Goal: Information Seeking & Learning: Learn about a topic

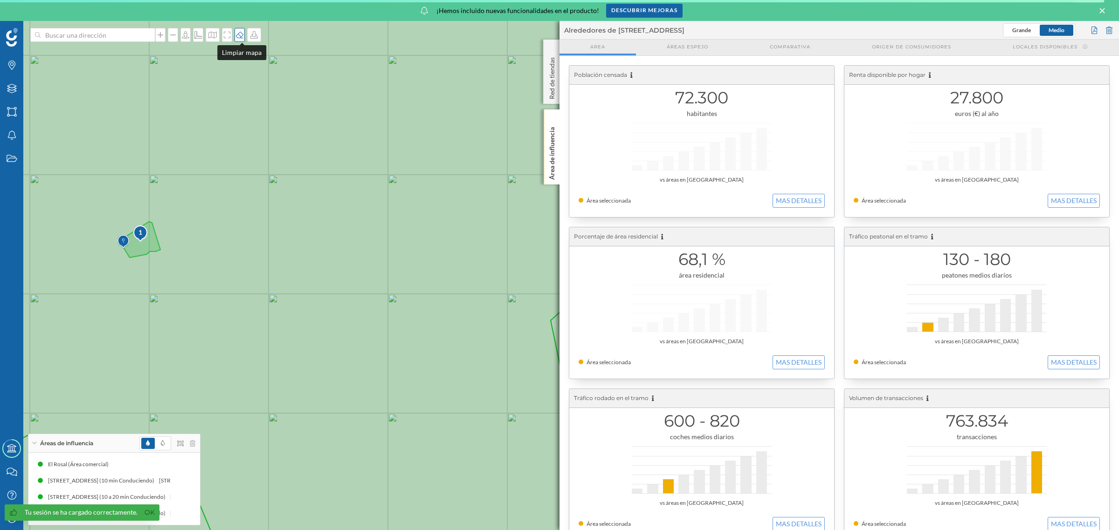
click at [241, 39] on div at bounding box center [239, 35] width 10 height 14
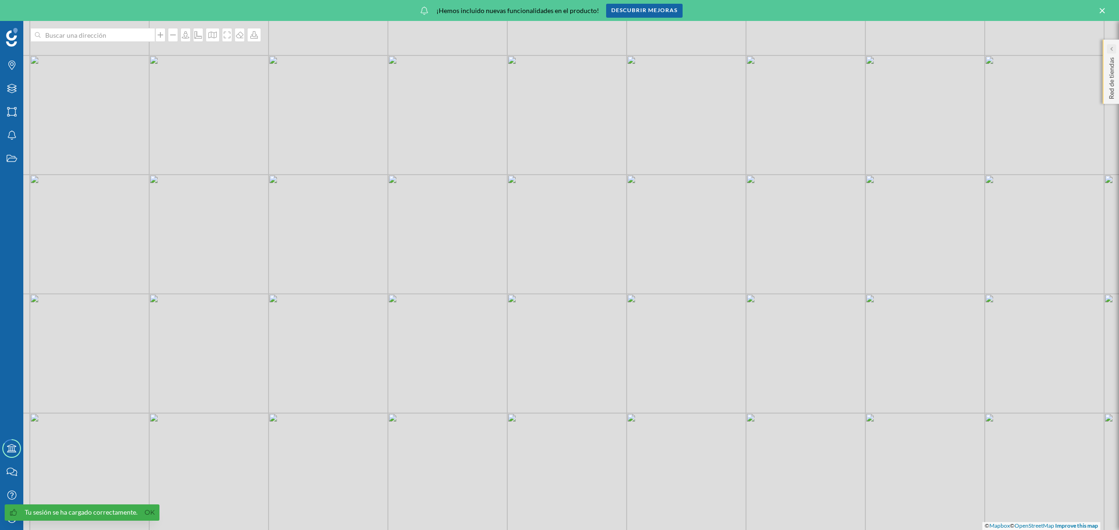
click at [1112, 50] on icon at bounding box center [1111, 49] width 2 height 4
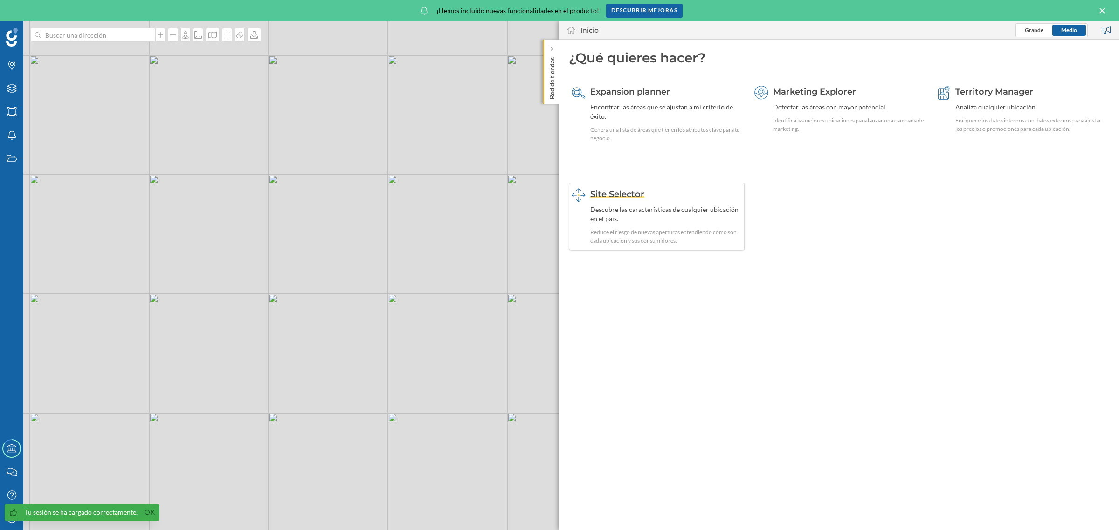
click at [623, 217] on div "Descubre las características de cualquier ubicación en el país." at bounding box center [665, 214] width 151 height 19
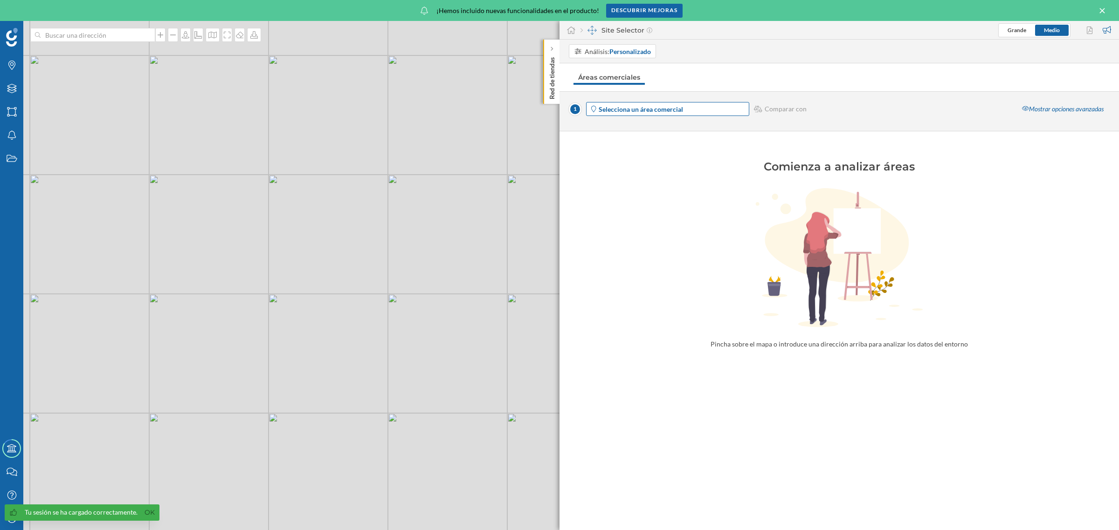
click at [730, 110] on span "Selecciona un área comercial" at bounding box center [672, 109] width 149 height 10
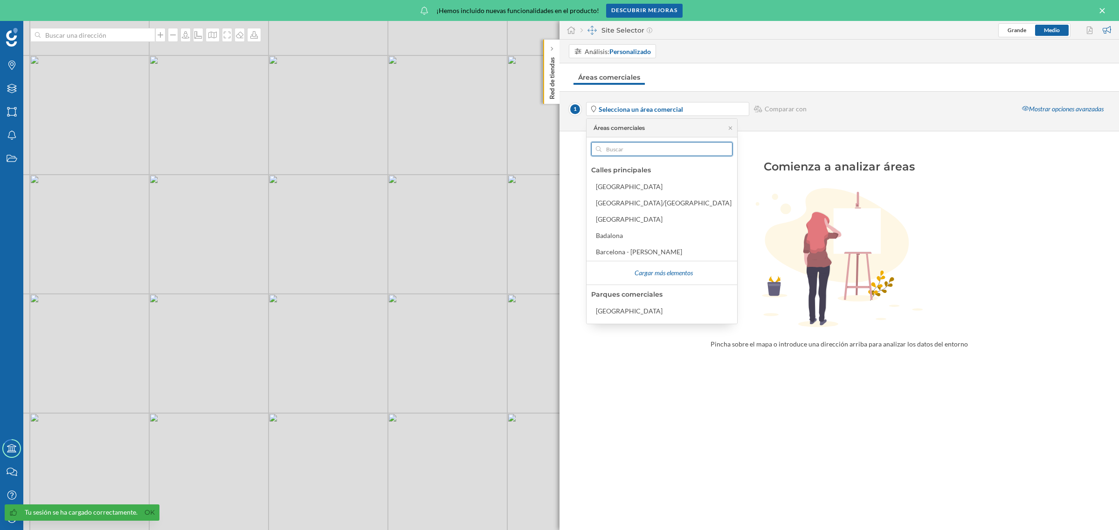
click at [660, 152] on input "text" at bounding box center [661, 149] width 121 height 14
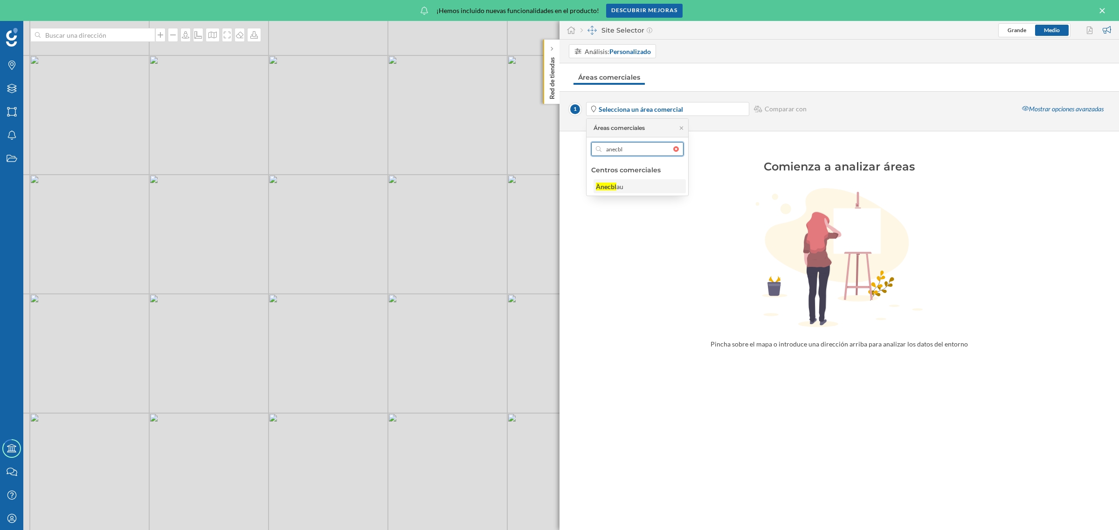
type input "anecbl"
click at [599, 188] on div "Ànecbl" at bounding box center [606, 187] width 21 height 8
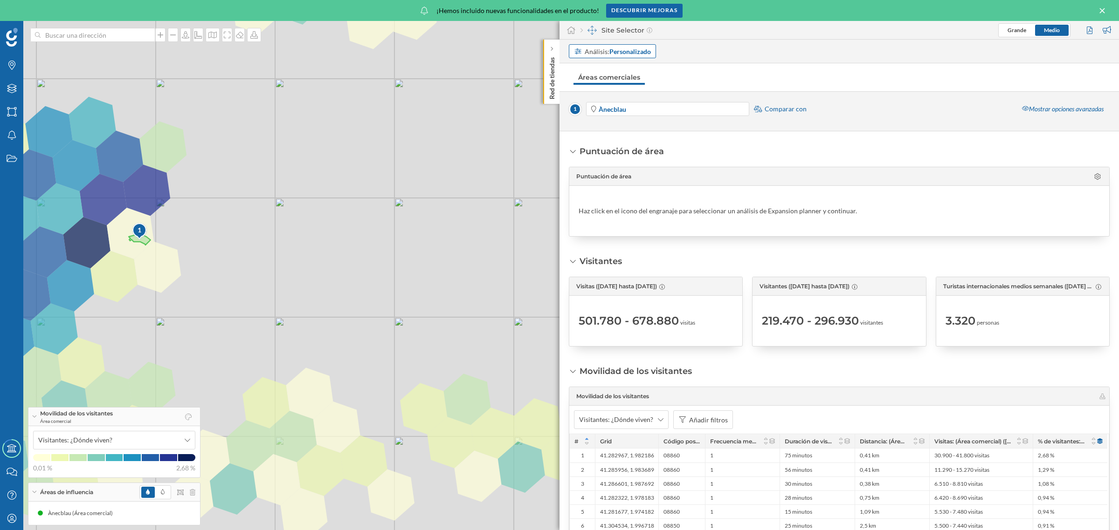
click at [632, 53] on strong "Personalizado" at bounding box center [629, 52] width 41 height 8
click at [617, 105] on div "Área comercial" at bounding box center [598, 103] width 49 height 10
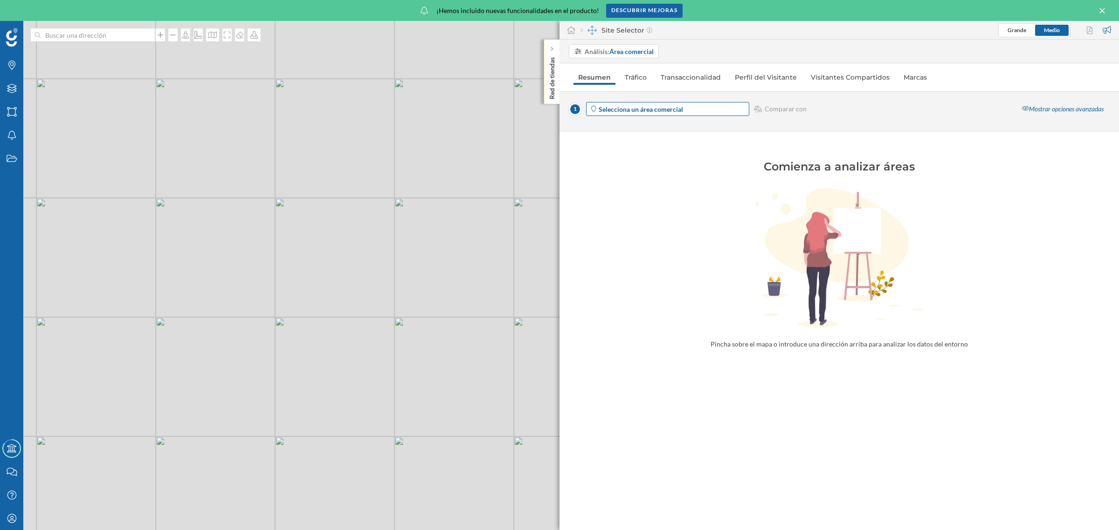
click at [686, 110] on span "Selecciona un área comercial" at bounding box center [672, 109] width 149 height 10
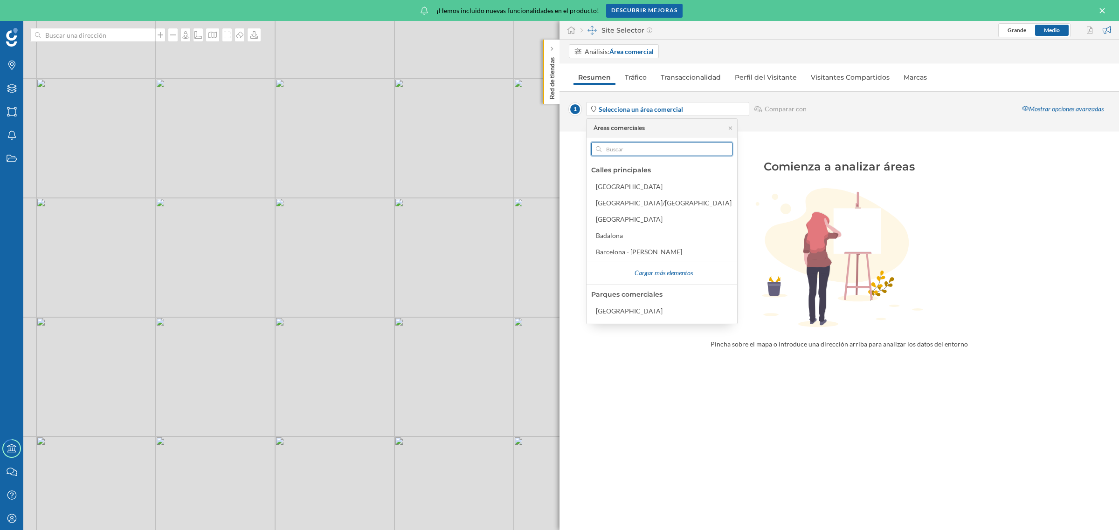
click at [642, 148] on input "text" at bounding box center [661, 149] width 121 height 14
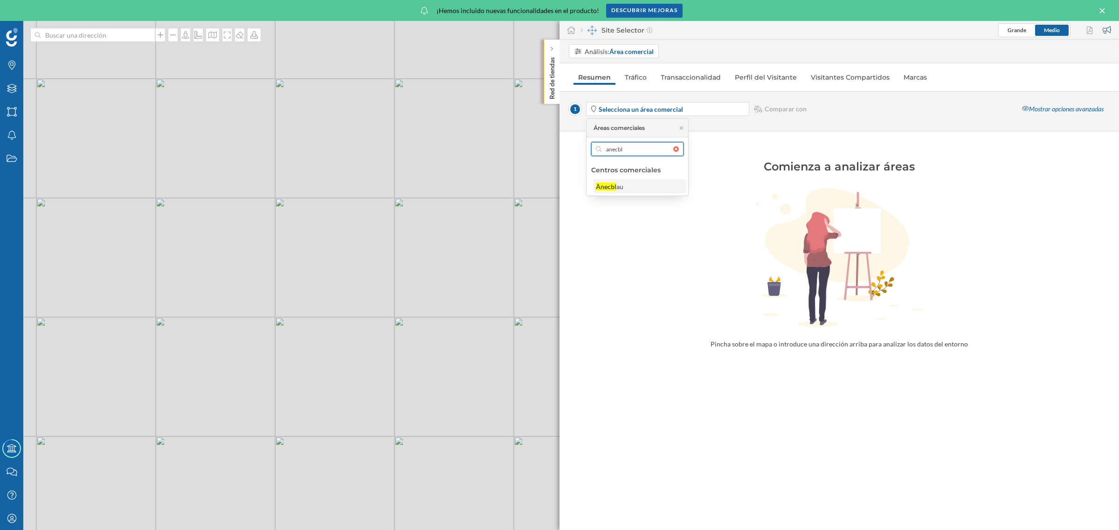
type input "anecbl"
click at [604, 182] on div "Ànecbl au" at bounding box center [639, 187] width 87 height 10
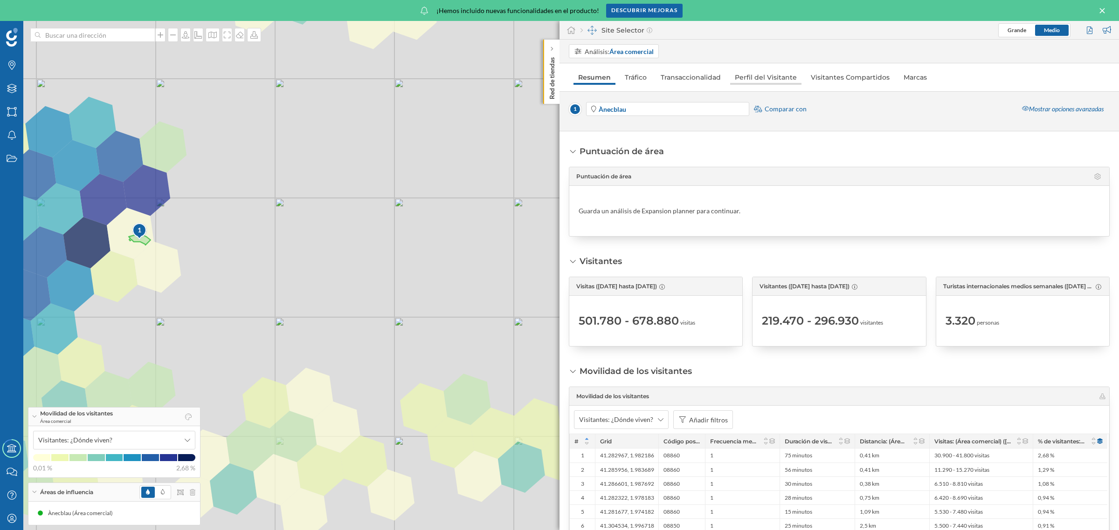
click at [770, 82] on link "Perfil del Visitante" at bounding box center [765, 77] width 71 height 15
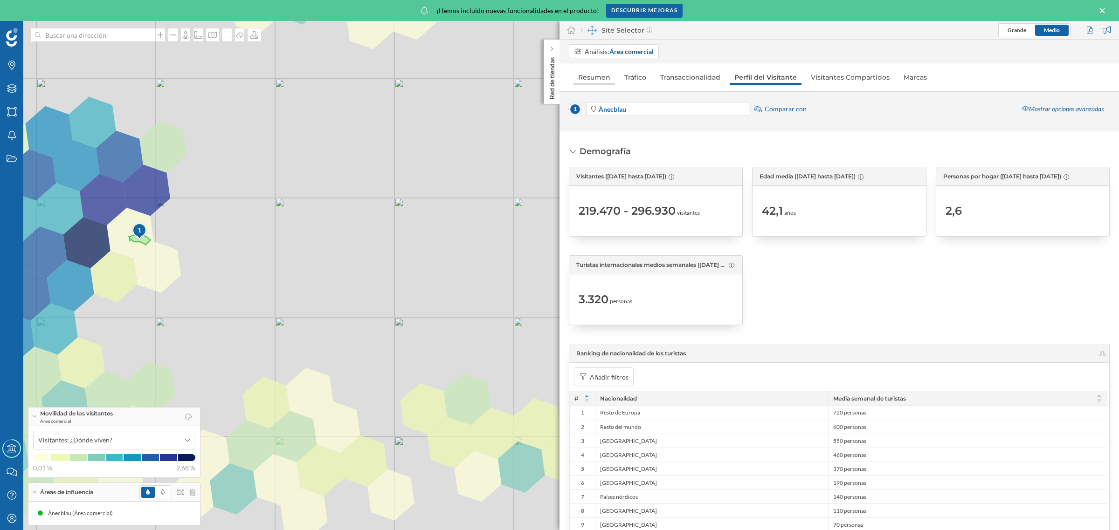
click at [602, 77] on link "Resumen" at bounding box center [593, 77] width 41 height 15
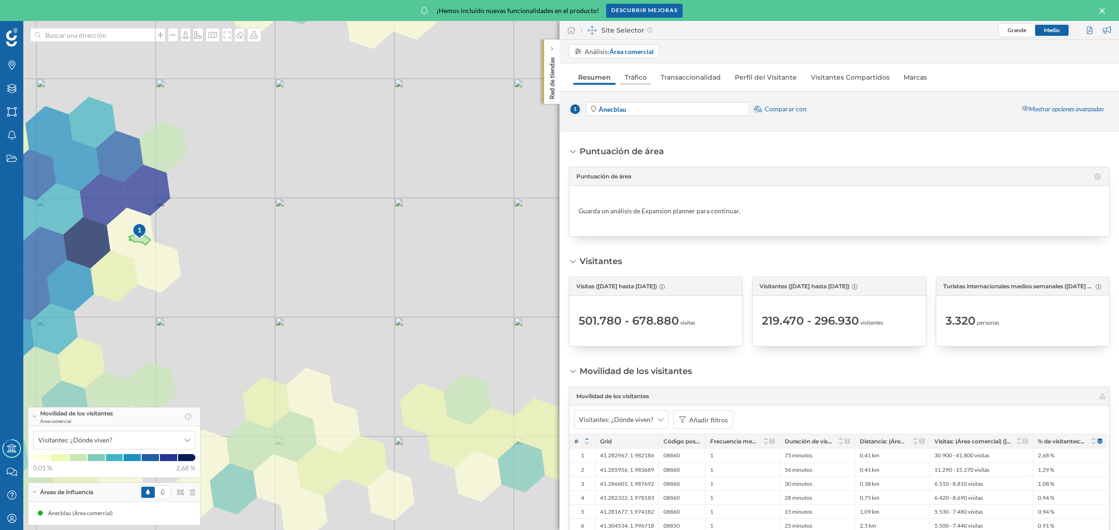
click at [635, 80] on link "Tráfico" at bounding box center [635, 77] width 31 height 15
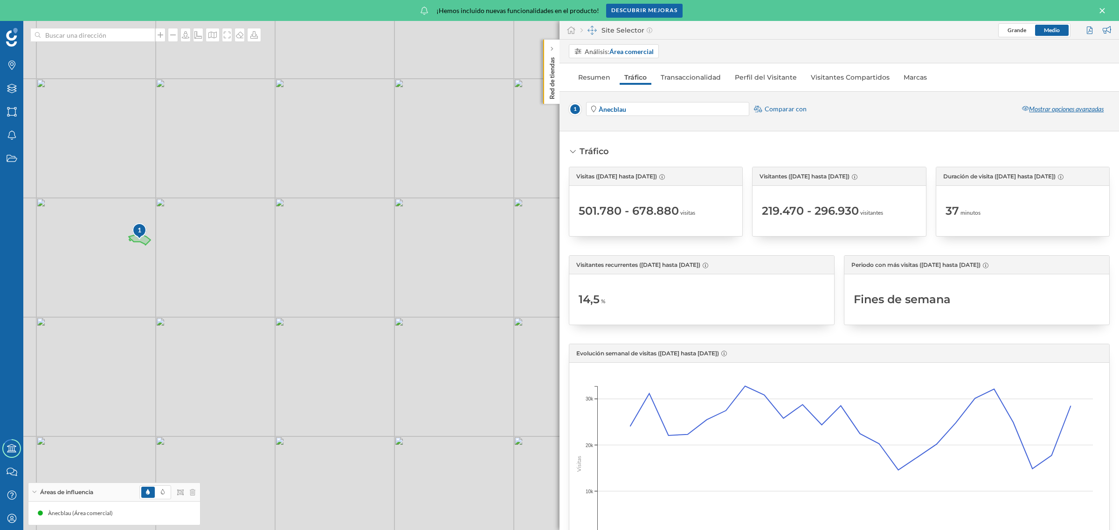
click at [1078, 109] on div "Mostrar opciones avanzadas" at bounding box center [1063, 109] width 94 height 14
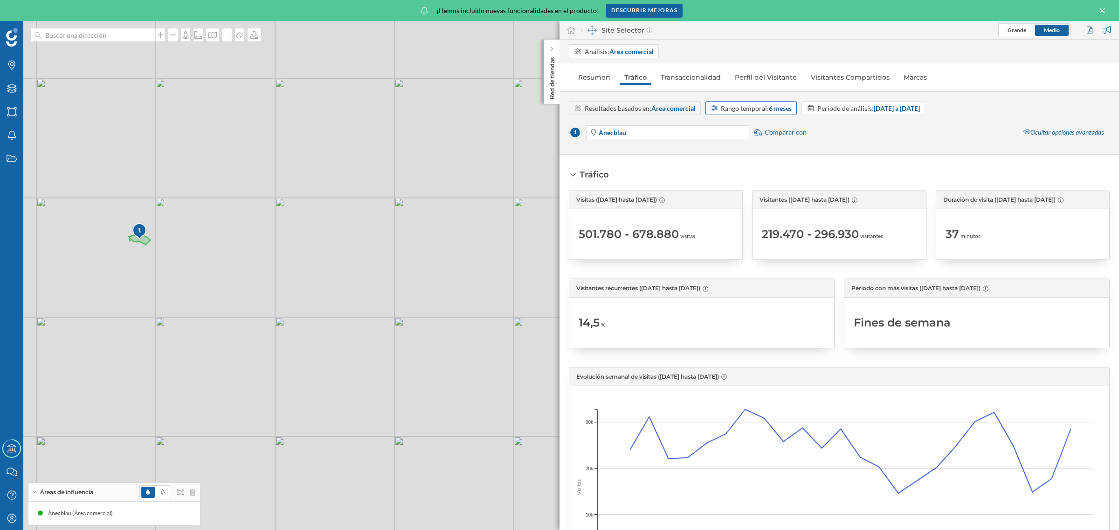
click at [782, 110] on strong "6 meses" at bounding box center [780, 108] width 23 height 8
click at [751, 147] on div "1 mes" at bounding box center [751, 147] width 81 height 10
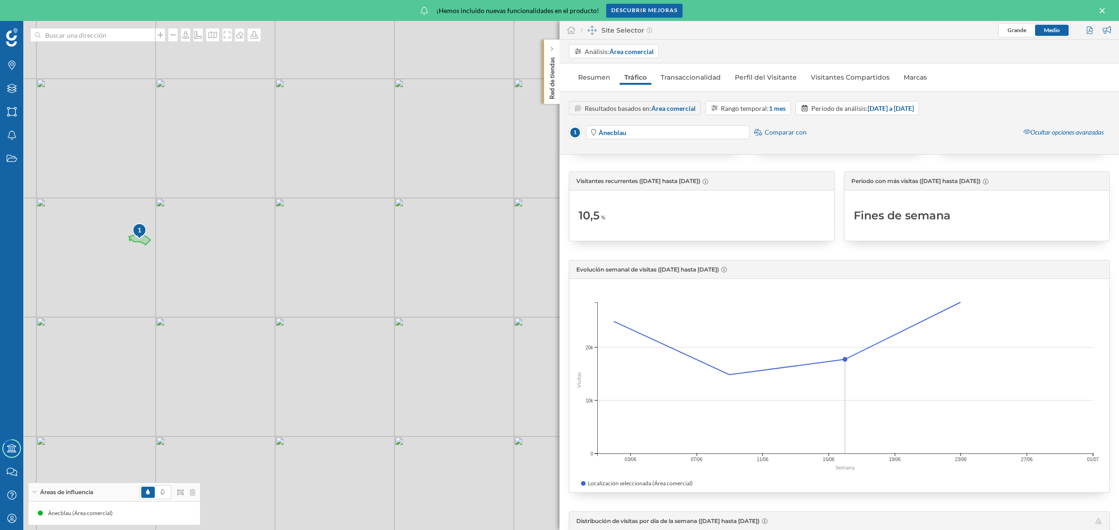
scroll to position [117, 0]
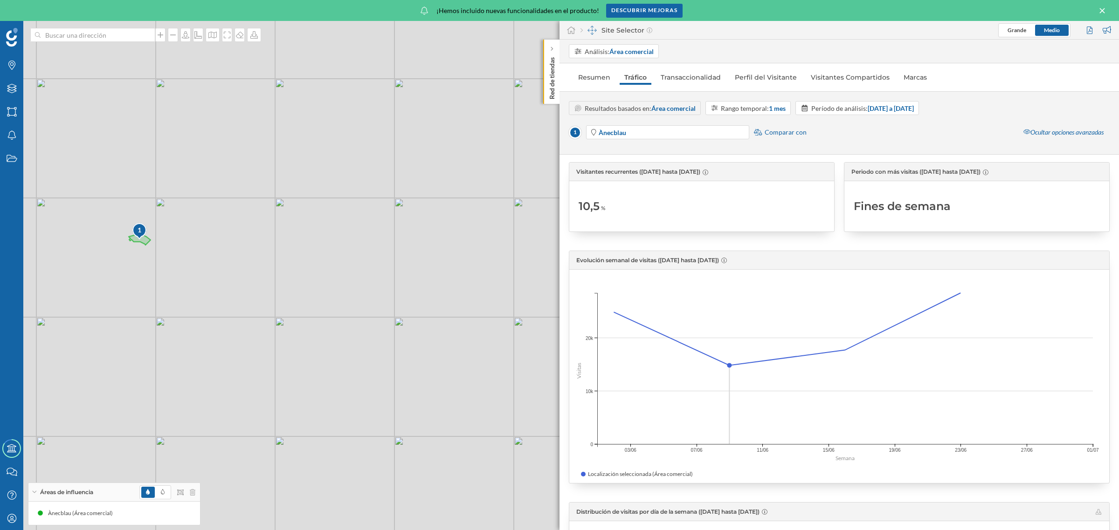
click at [239, 42] on div "1 © Mapbox © OpenStreetMap Improve this map" at bounding box center [559, 275] width 1119 height 509
click at [245, 40] on div at bounding box center [239, 35] width 10 height 14
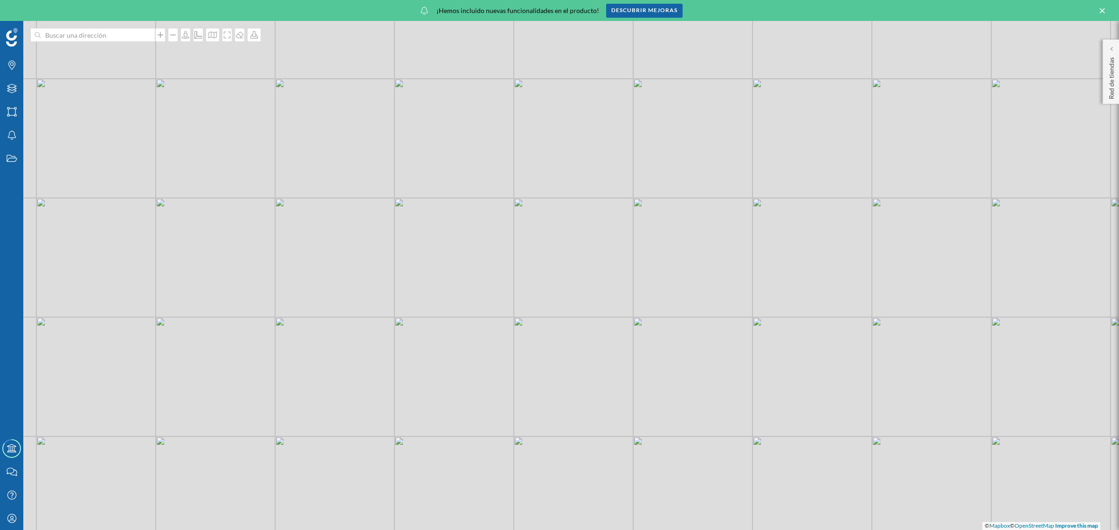
click at [112, 43] on div "© Mapbox © OpenStreetMap Improve this map" at bounding box center [559, 275] width 1119 height 509
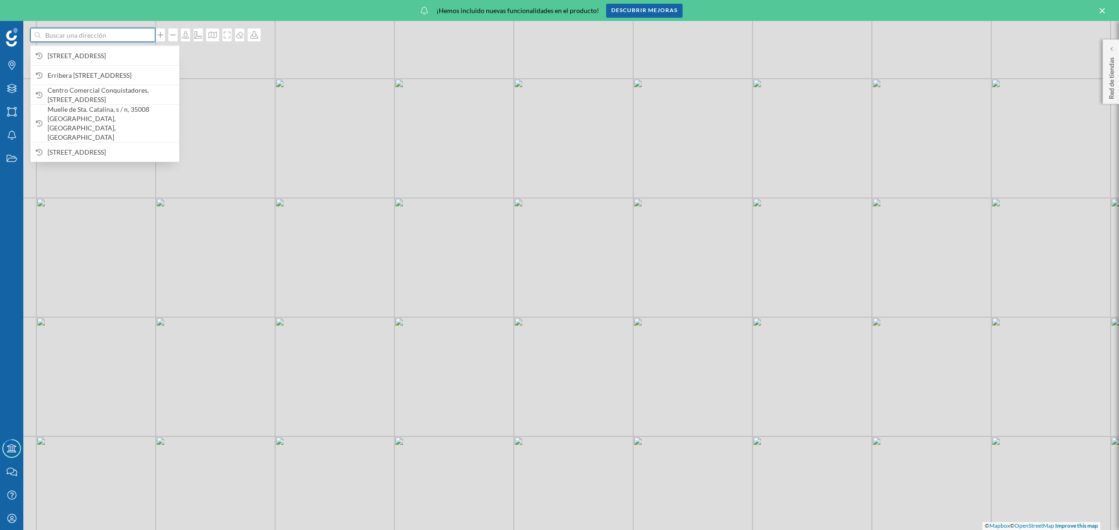
click at [112, 36] on input at bounding box center [93, 35] width 104 height 14
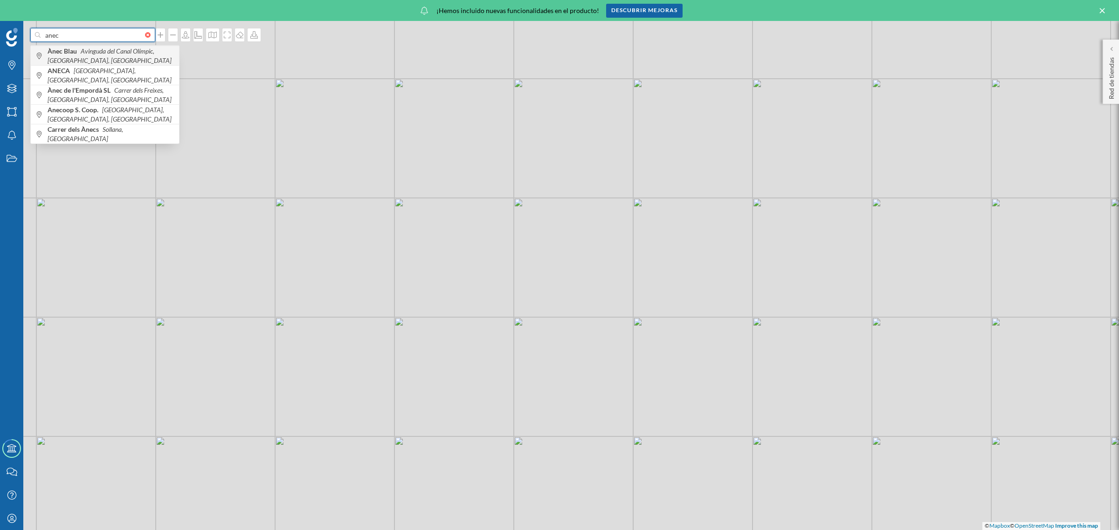
type input "anec"
click at [140, 52] on icon "Avinguda del Canal Olímpic, [GEOGRAPHIC_DATA], [GEOGRAPHIC_DATA]" at bounding box center [110, 55] width 124 height 17
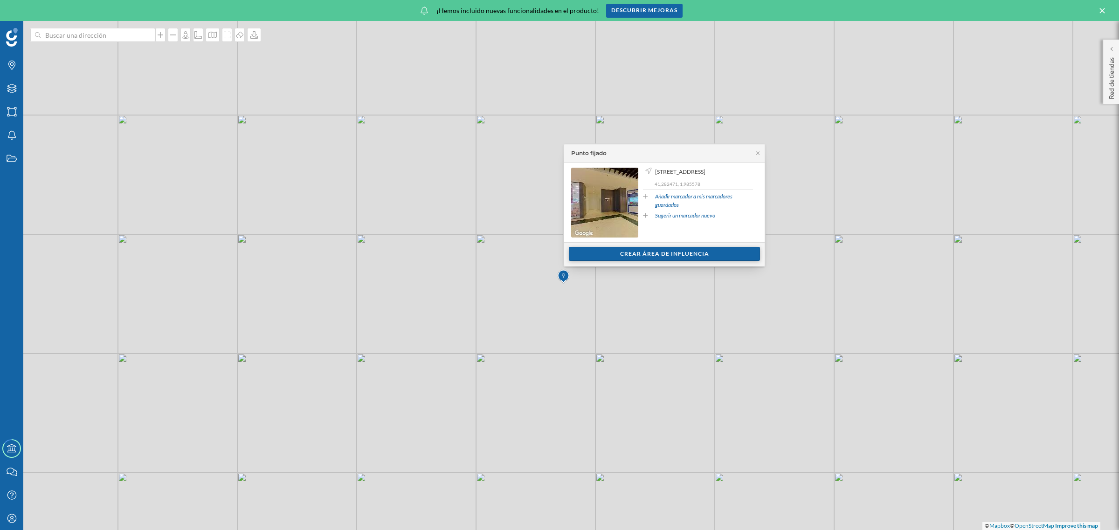
click at [686, 253] on div "Crear área de influencia" at bounding box center [664, 254] width 191 height 14
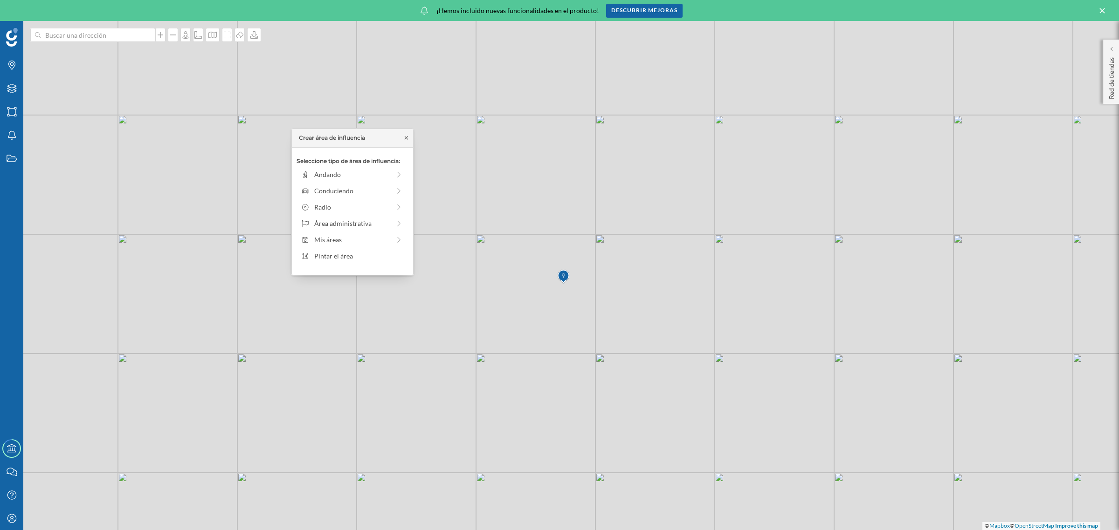
click at [408, 138] on icon at bounding box center [406, 138] width 7 height 6
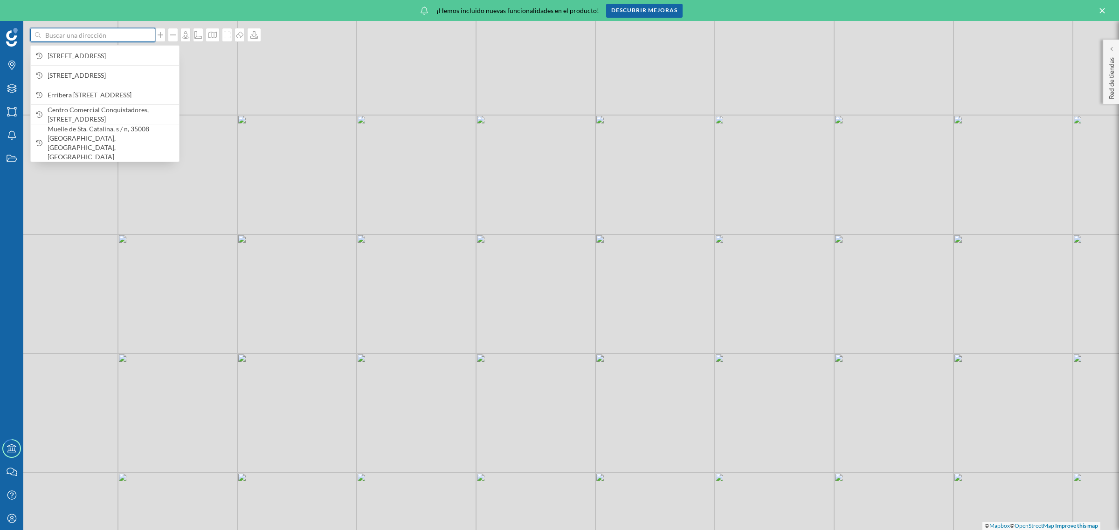
click at [115, 38] on input at bounding box center [93, 35] width 104 height 14
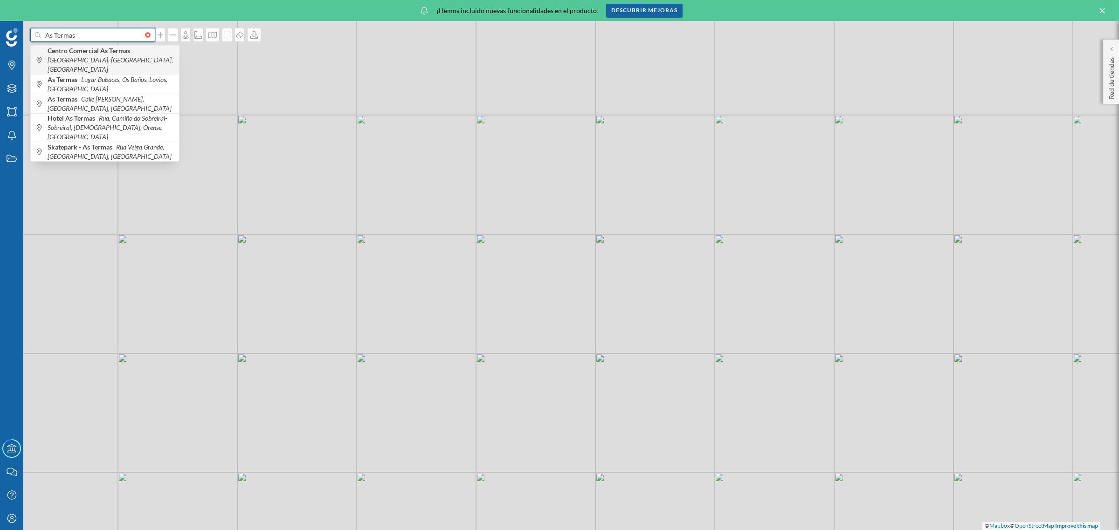
type input "As Termas"
click at [86, 57] on icon "[GEOGRAPHIC_DATA], [GEOGRAPHIC_DATA], [GEOGRAPHIC_DATA]" at bounding box center [110, 64] width 125 height 17
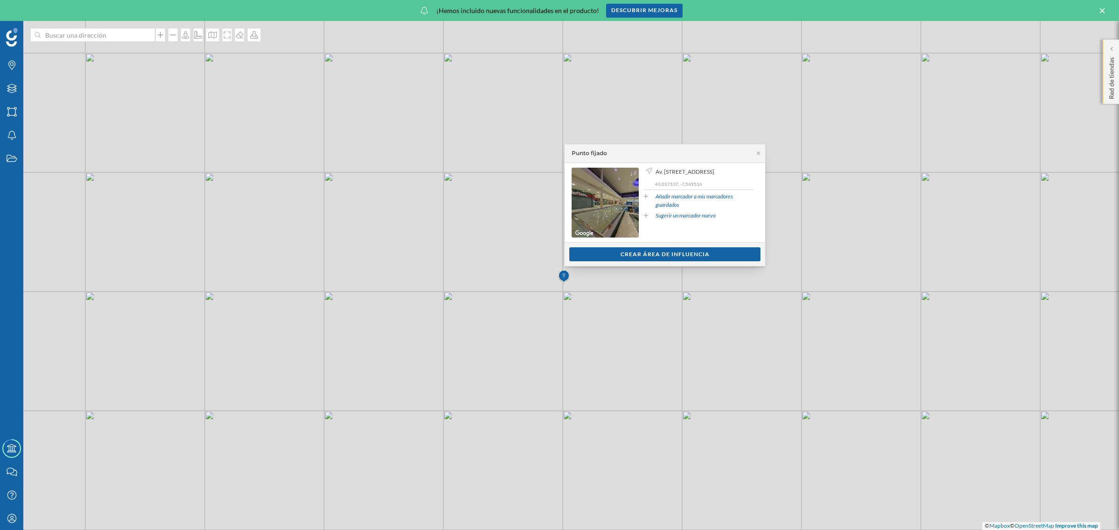
click at [1115, 49] on div "Red de tiendas" at bounding box center [1110, 72] width 16 height 64
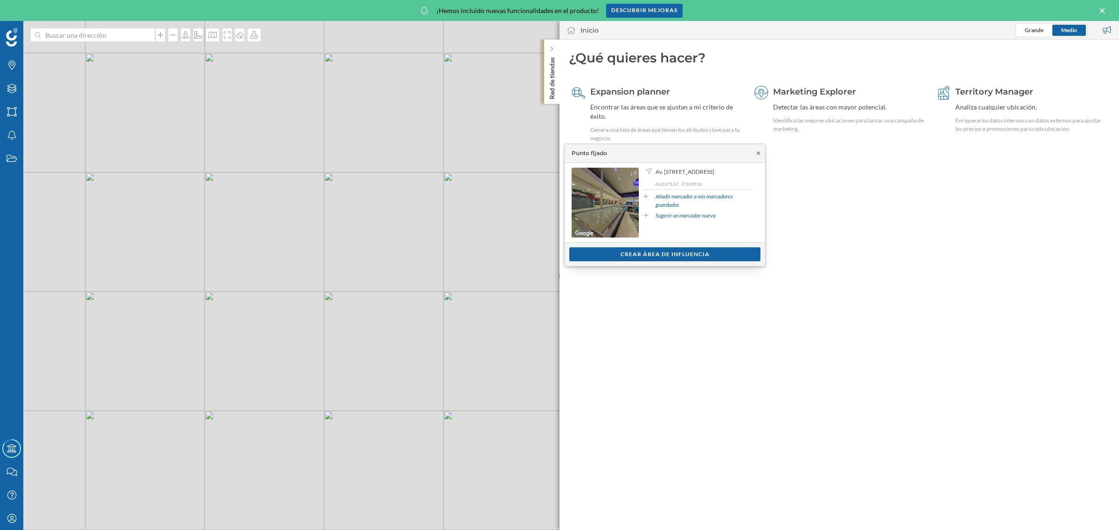
click at [757, 153] on icon at bounding box center [758, 154] width 7 height 6
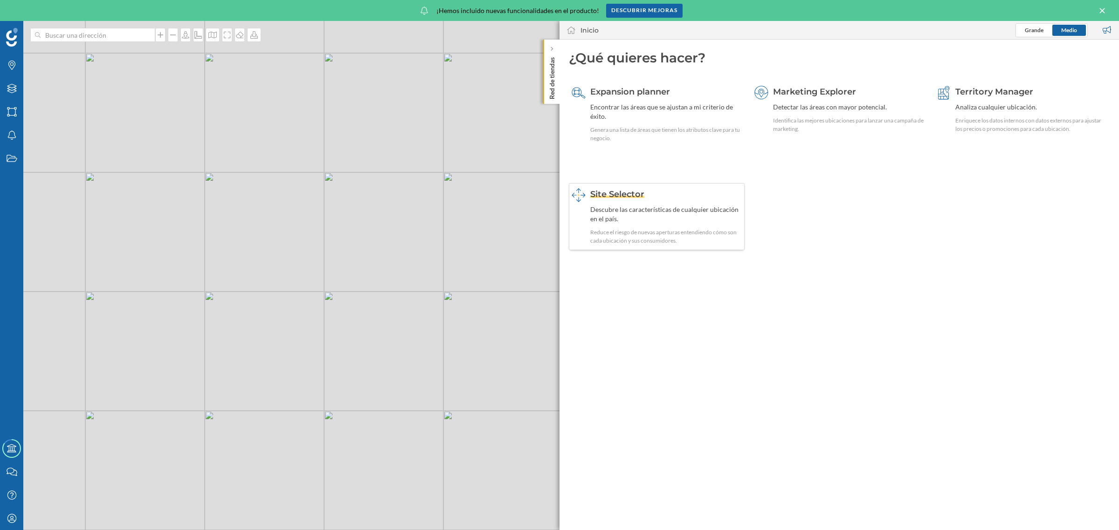
click at [627, 192] on span "Site Selector" at bounding box center [617, 194] width 54 height 10
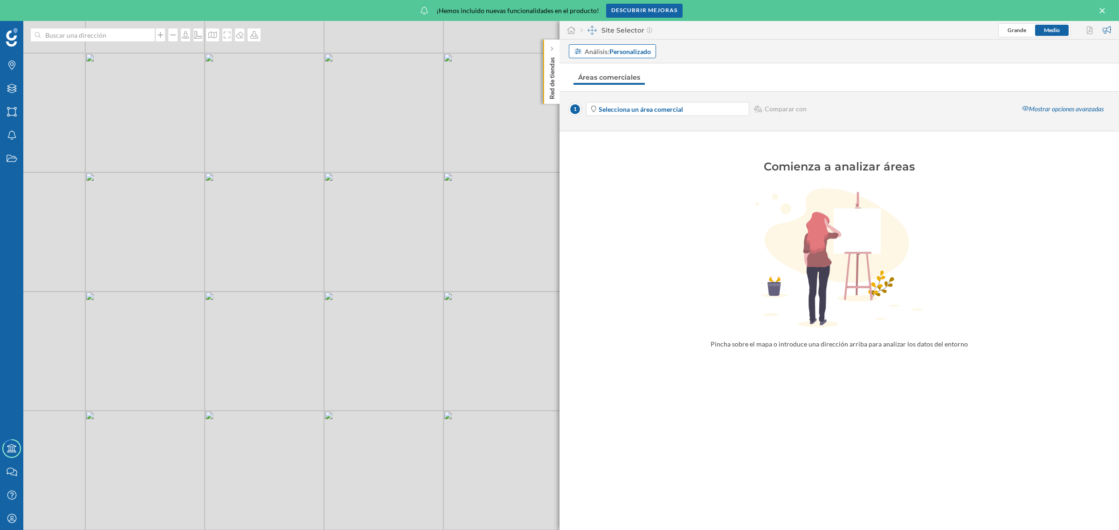
click at [648, 50] on strong "Personalizado" at bounding box center [629, 52] width 41 height 8
click at [609, 103] on div "Área comercial" at bounding box center [596, 103] width 44 height 8
click at [728, 106] on span "Selecciona un área comercial" at bounding box center [672, 109] width 149 height 10
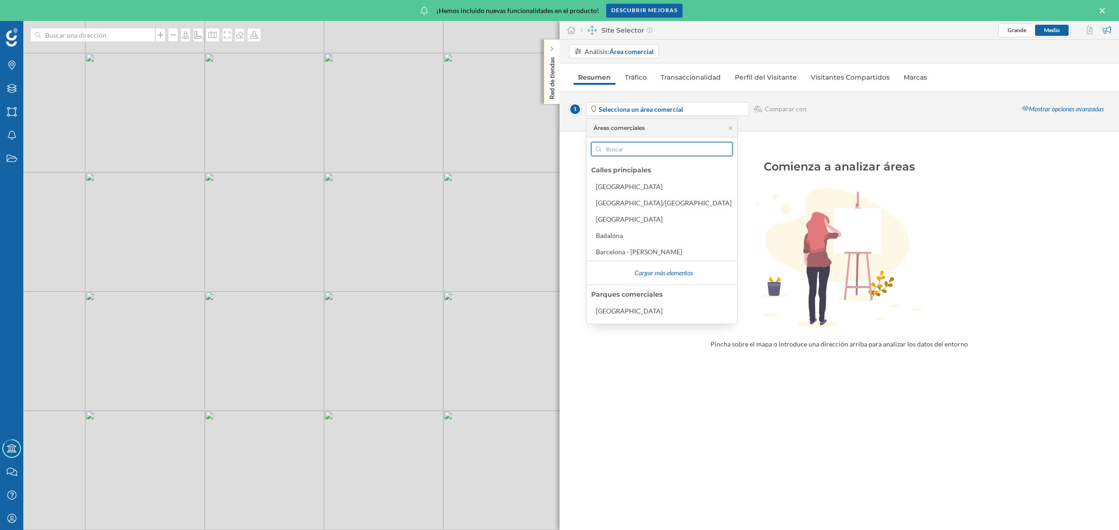
click at [674, 148] on input "text" at bounding box center [661, 149] width 121 height 14
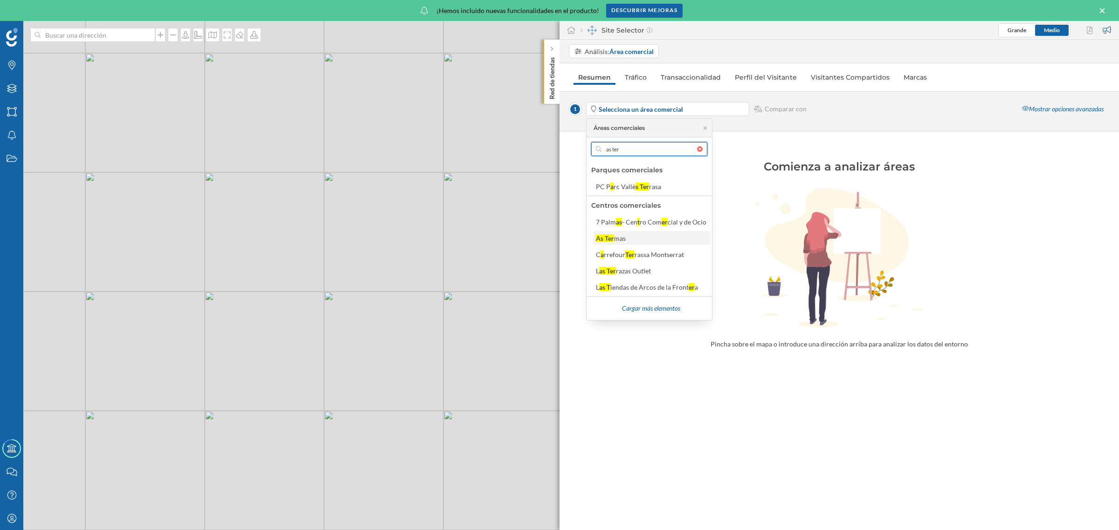
type input "as ter"
click at [612, 239] on div "As Ter" at bounding box center [605, 238] width 18 height 8
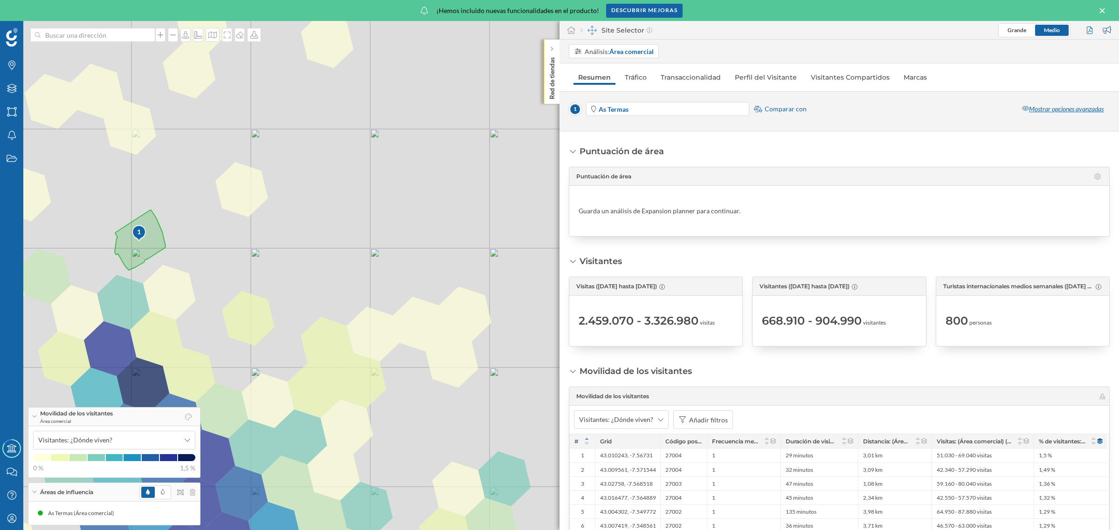
click at [1045, 110] on div "Mostrar opciones avanzadas" at bounding box center [1063, 109] width 94 height 14
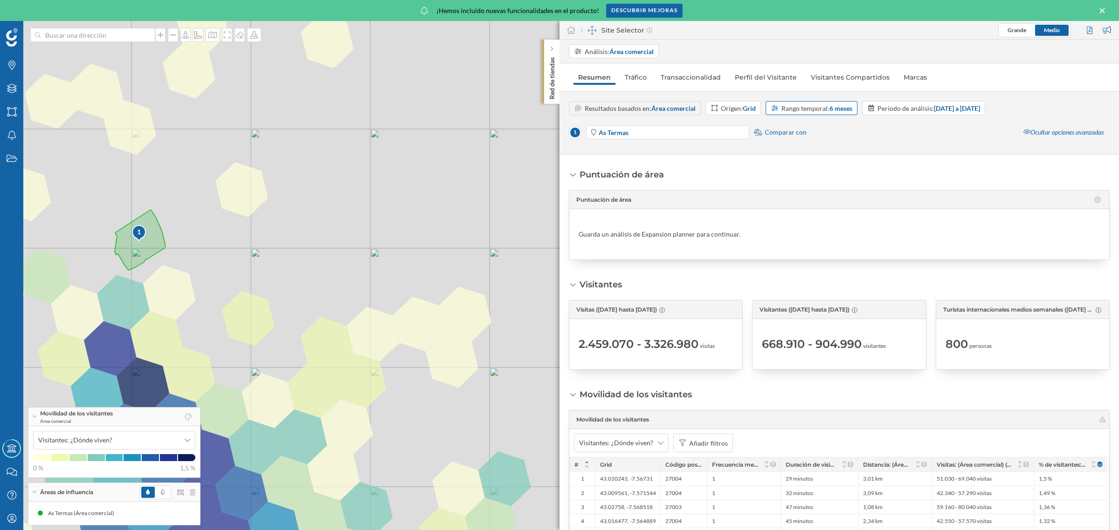
click at [814, 108] on div "Rango temporal: 6 meses" at bounding box center [816, 108] width 71 height 10
click at [794, 146] on div "1 mes" at bounding box center [812, 147] width 81 height 10
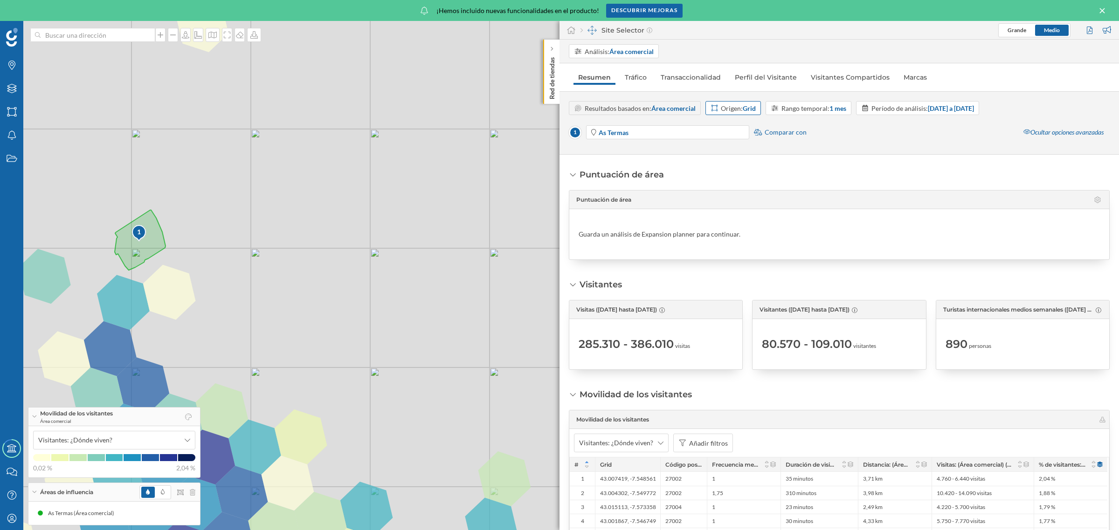
click at [742, 111] on div "Origen: Grid" at bounding box center [738, 108] width 35 height 10
click at [723, 181] on div "Código postal" at bounding box center [731, 179] width 40 height 8
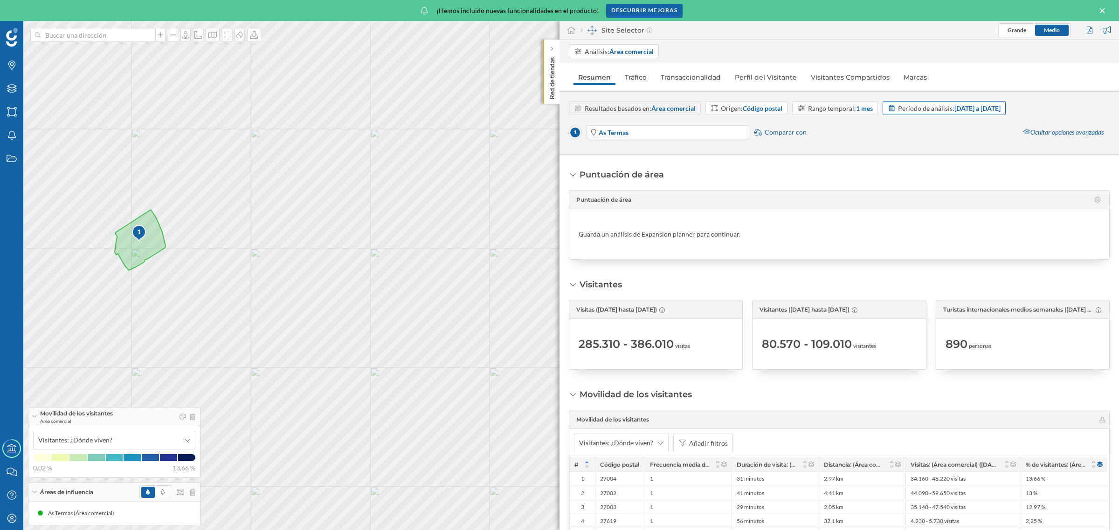
click at [942, 113] on div "Período de análisis: [DATE] a [DATE]" at bounding box center [949, 108] width 103 height 10
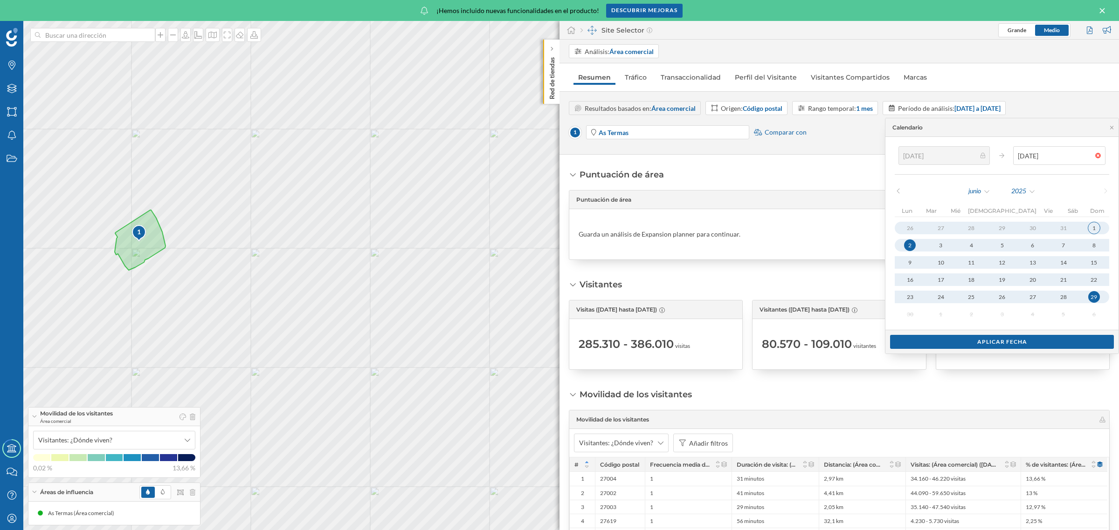
type input "[DATE]"
click at [1087, 227] on div "1" at bounding box center [1093, 228] width 13 height 13
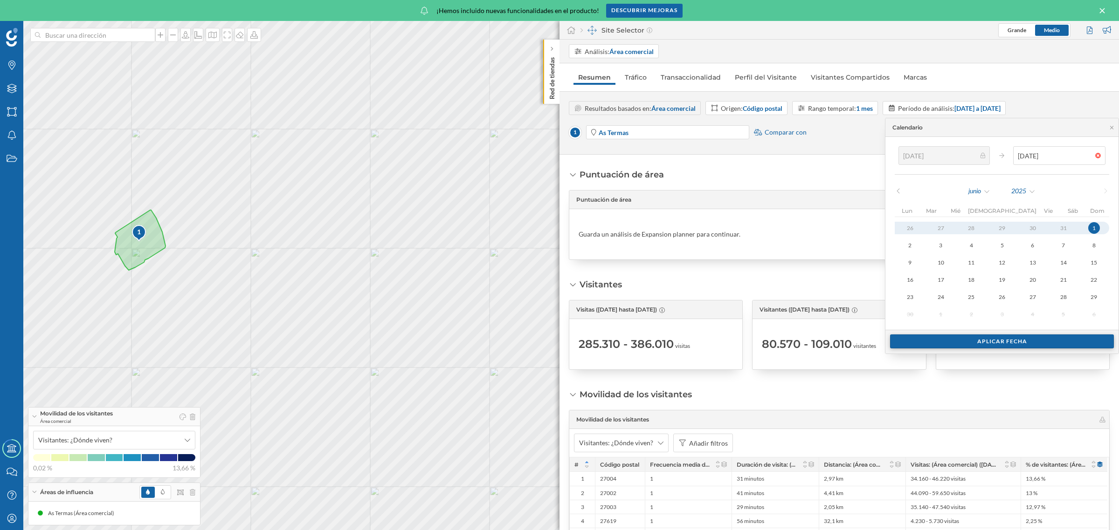
click at [1009, 339] on div "Aplicar fecha" at bounding box center [1002, 342] width 224 height 14
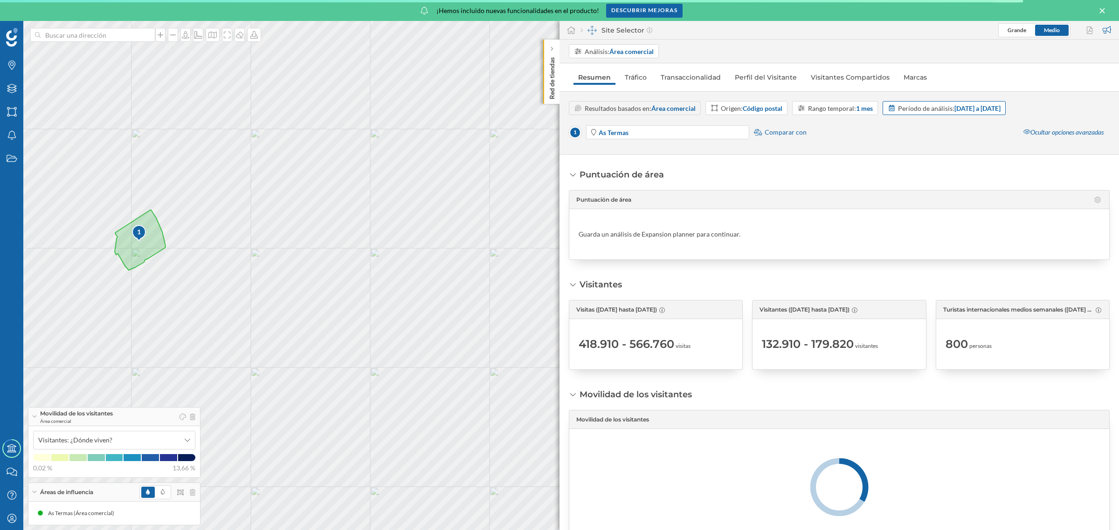
click at [982, 112] on div "Período de análisis: [DATE] a [DATE]" at bounding box center [949, 108] width 103 height 10
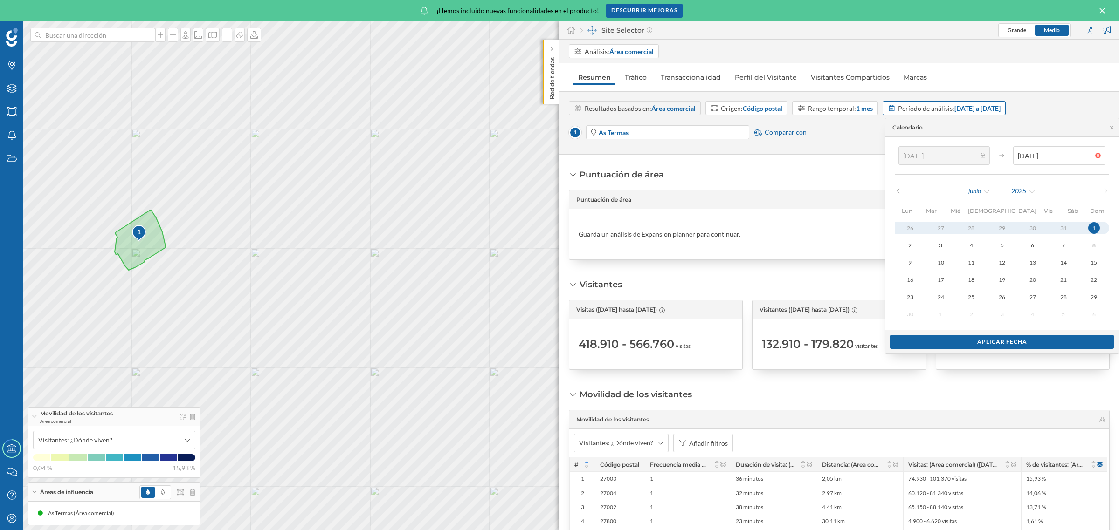
click at [1000, 112] on div "Período de análisis: [DATE] a [DATE]" at bounding box center [949, 108] width 103 height 10
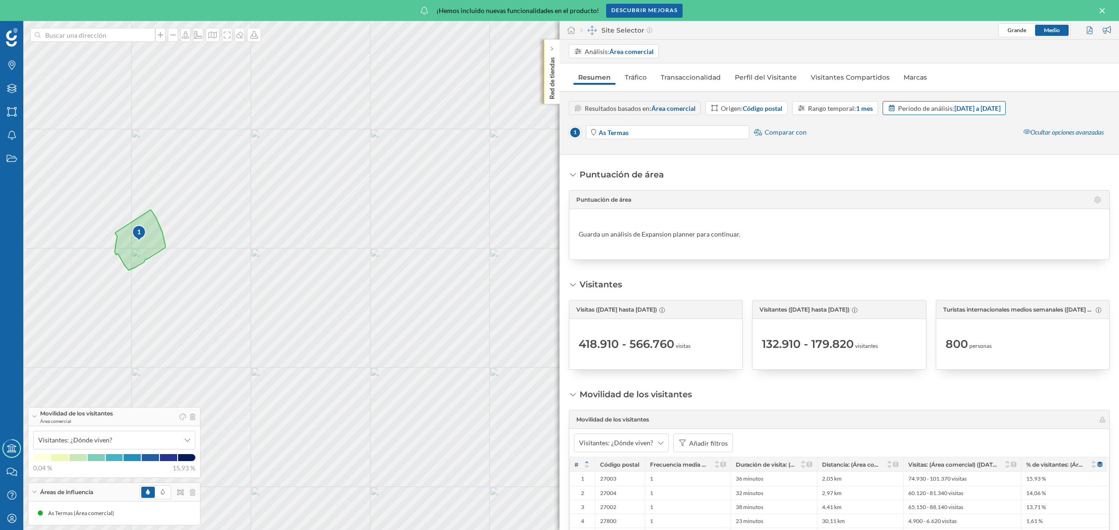
click at [1000, 112] on div "Período de análisis: [DATE] a [DATE]" at bounding box center [949, 108] width 103 height 10
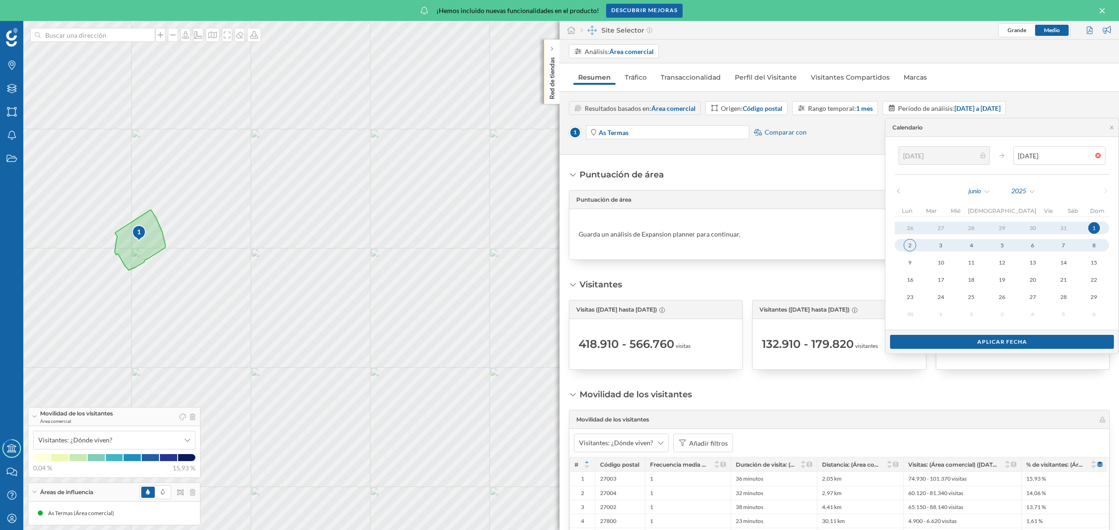
type input "[DATE]"
click at [911, 245] on div "2" at bounding box center [909, 245] width 13 height 13
type input "[DATE]"
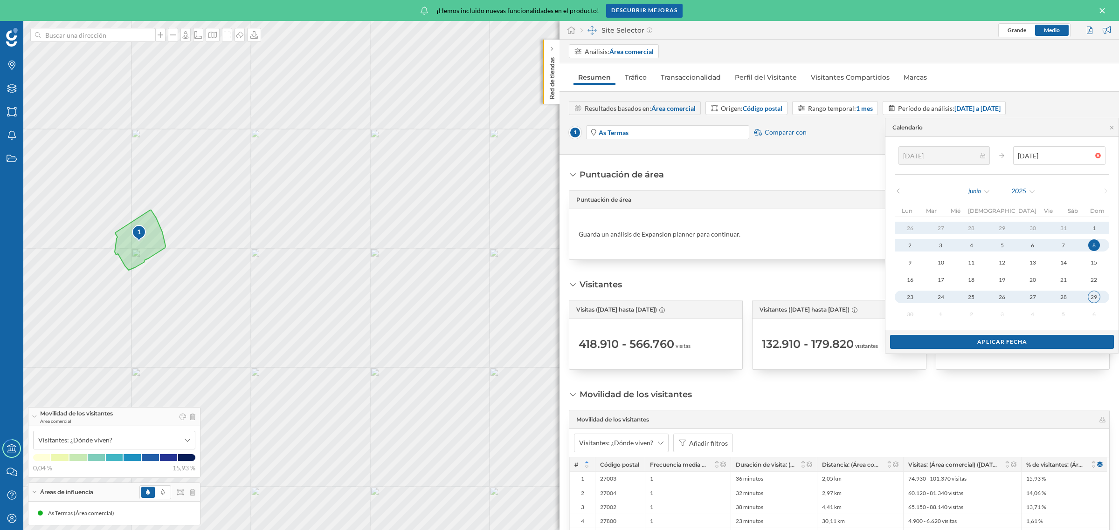
click at [1087, 299] on div "29" at bounding box center [1093, 297] width 13 height 13
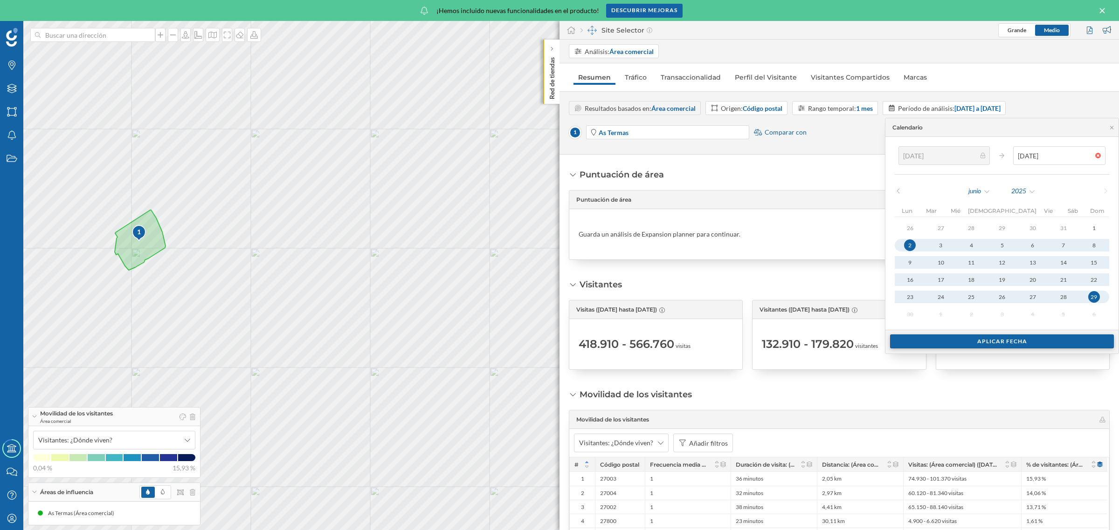
click at [1010, 343] on div "Aplicar fecha" at bounding box center [1002, 342] width 224 height 14
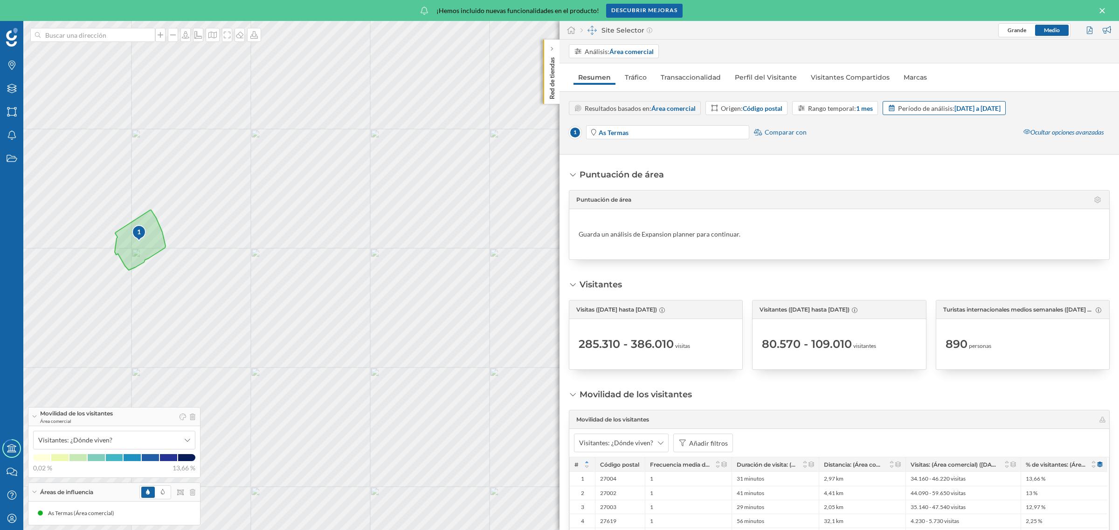
click at [954, 112] on div "Período de análisis: [DATE] a [DATE]" at bounding box center [949, 108] width 103 height 10
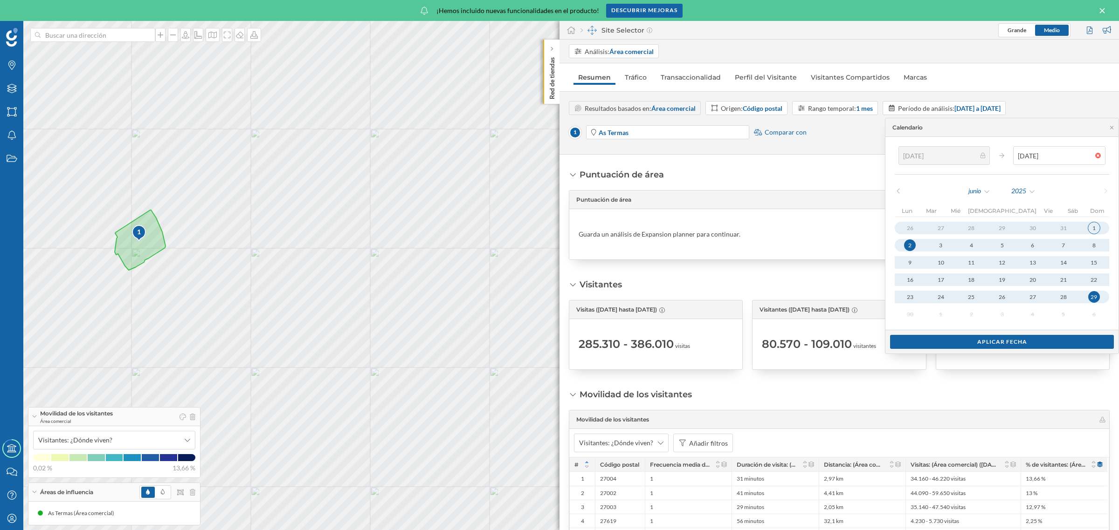
type input "[DATE]"
click at [1087, 227] on div "1" at bounding box center [1093, 228] width 13 height 13
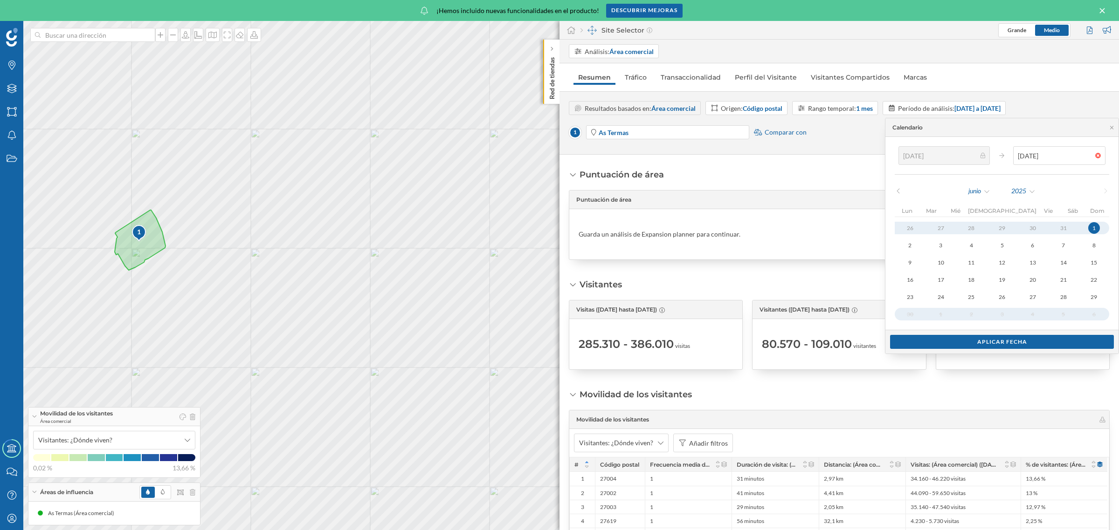
click at [909, 317] on div "30 1 2 3 4 5 6" at bounding box center [1001, 314] width 214 height 13
click at [1061, 106] on div "Resultados basados en: Área comercial Origen: Código postal Rango temporal: 1 m…" at bounding box center [839, 108] width 541 height 14
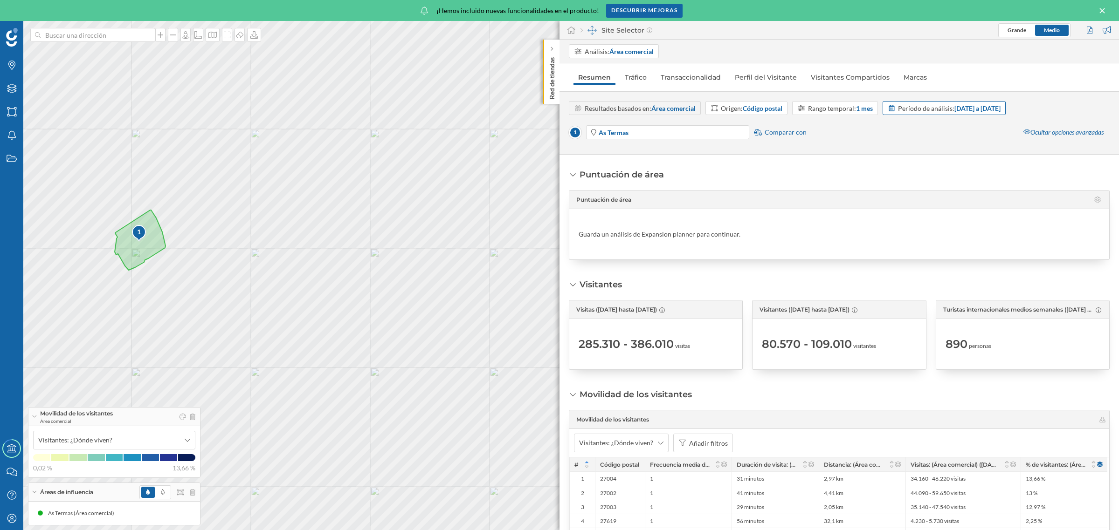
click at [1000, 108] on strong "[DATE] a [DATE]" at bounding box center [977, 108] width 46 height 8
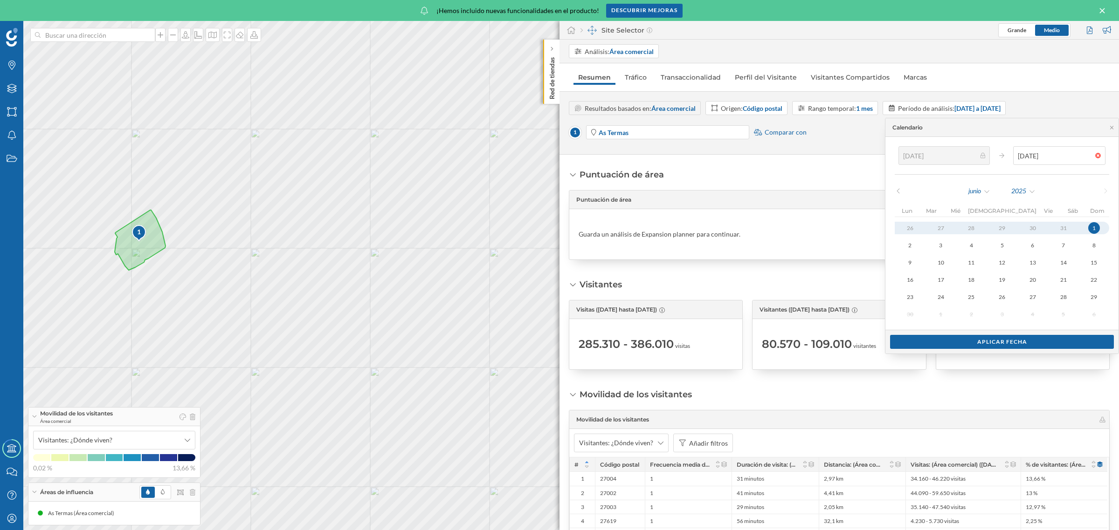
click at [1067, 101] on div "Resultados basados en: Área comercial Origen: Código postal Rango temporal: 1 m…" at bounding box center [839, 108] width 541 height 14
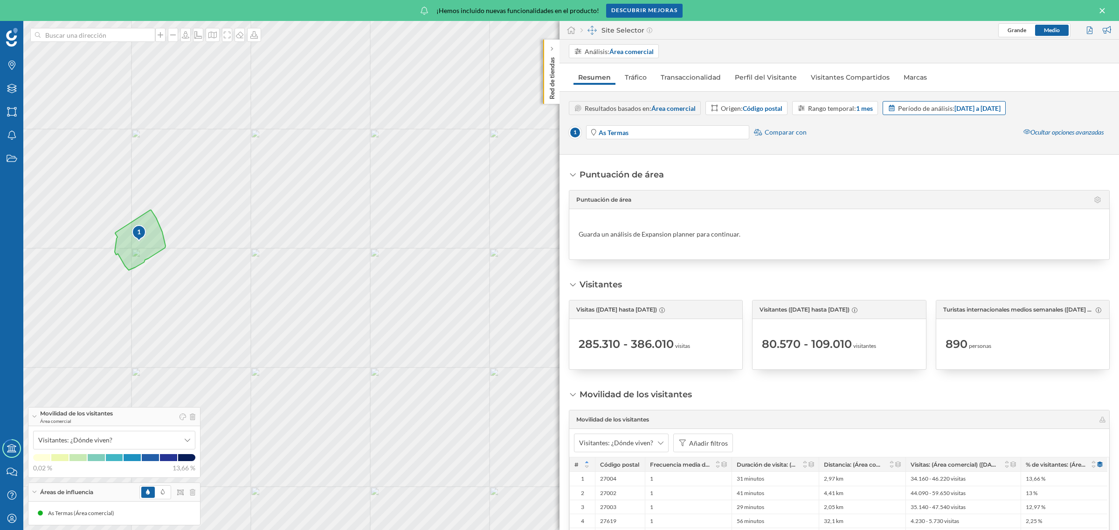
click at [1000, 112] on div "Período de análisis: [DATE] a [DATE]" at bounding box center [949, 108] width 103 height 10
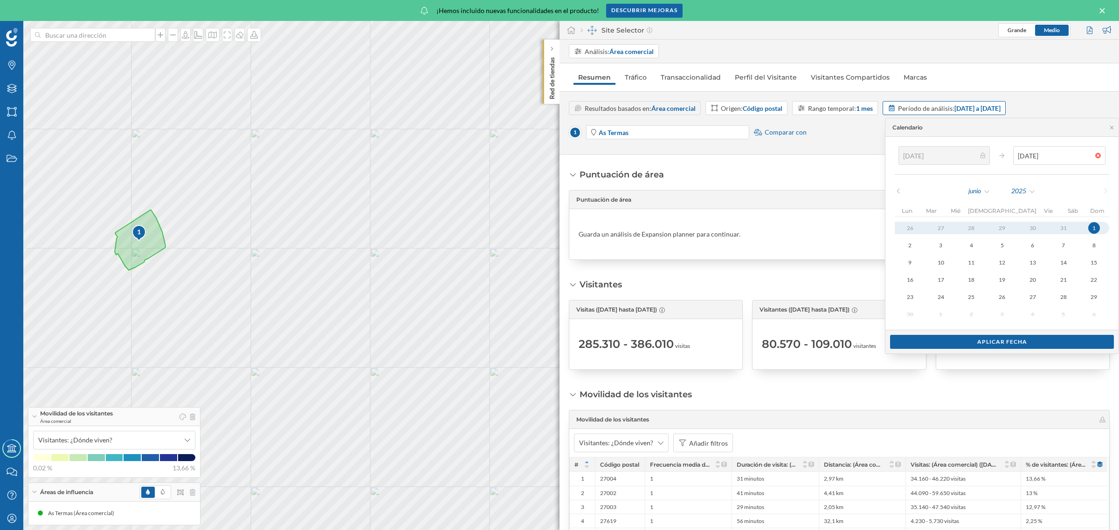
click at [955, 110] on div "Período de análisis: [DATE] a [DATE]" at bounding box center [949, 108] width 103 height 10
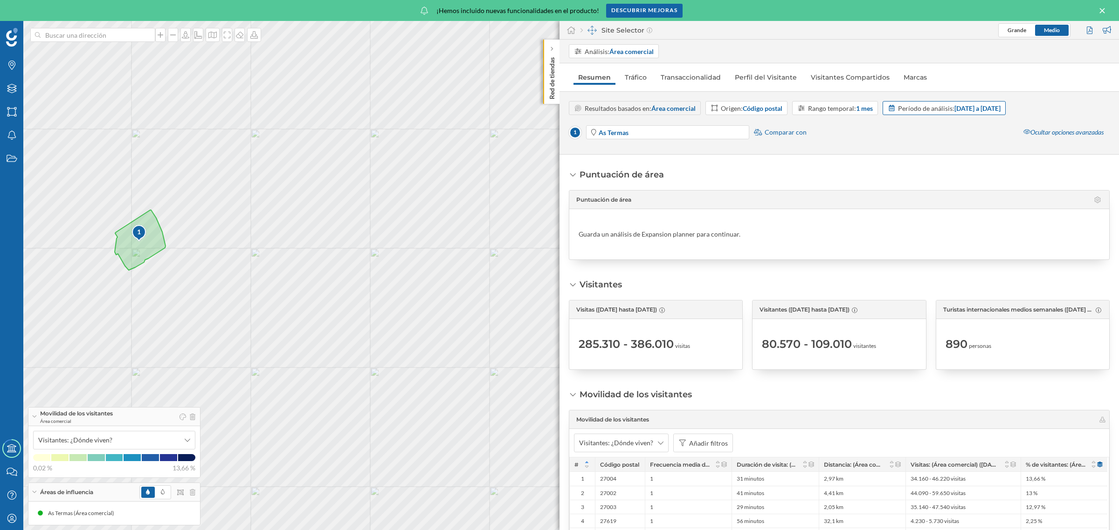
click at [955, 110] on div "Período de análisis: [DATE] a [DATE]" at bounding box center [949, 108] width 103 height 10
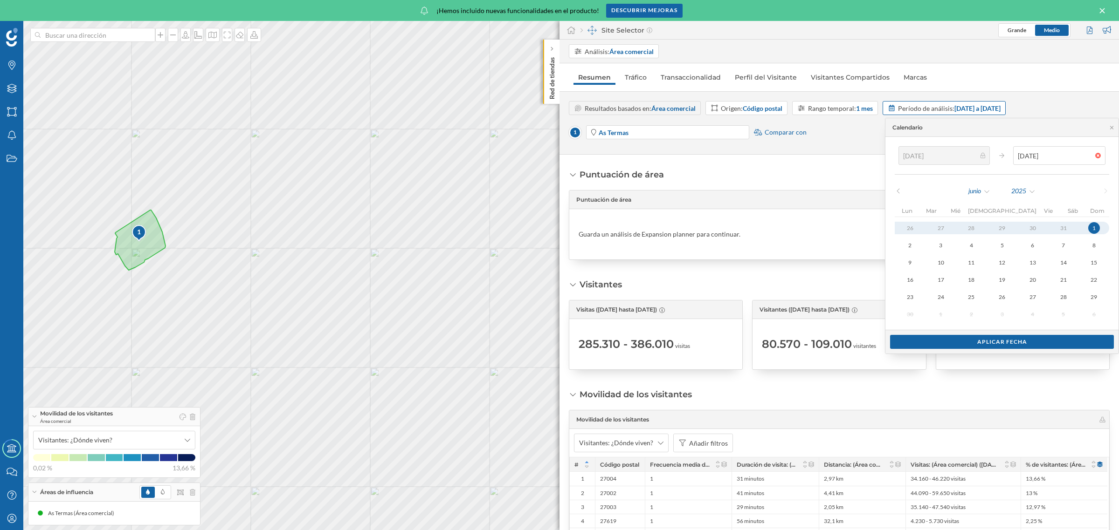
click at [961, 110] on strong "[DATE] a [DATE]" at bounding box center [977, 108] width 46 height 8
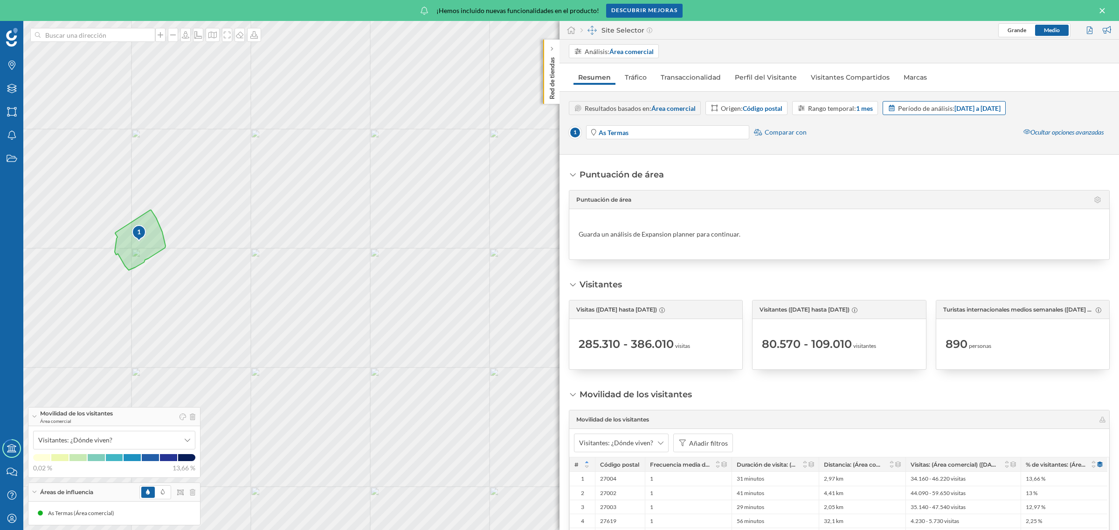
click at [1000, 107] on strong "[DATE] a [DATE]" at bounding box center [977, 108] width 46 height 8
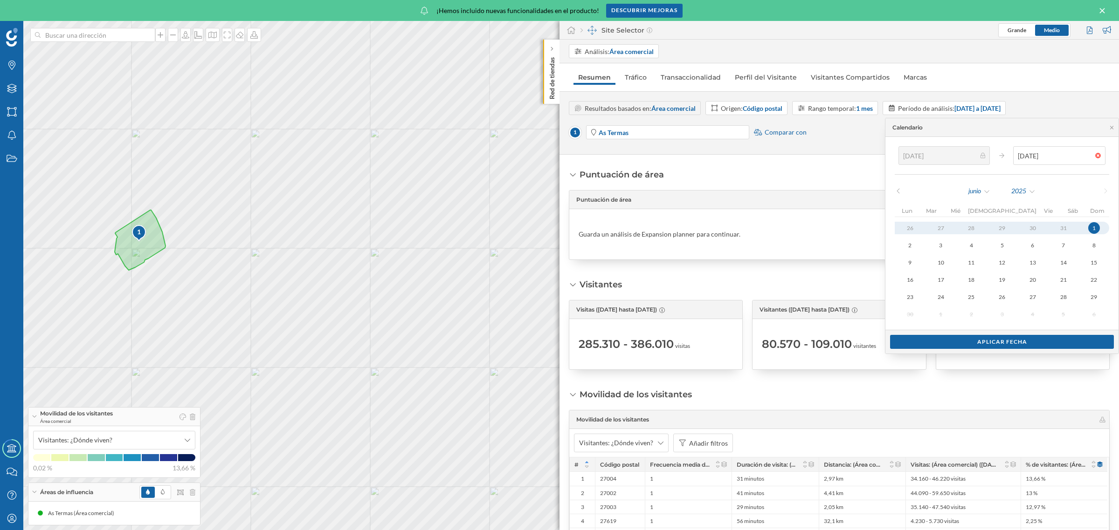
click at [537, 127] on div "1 © Mapbox © OpenStreetMap Improve this map" at bounding box center [559, 275] width 1119 height 509
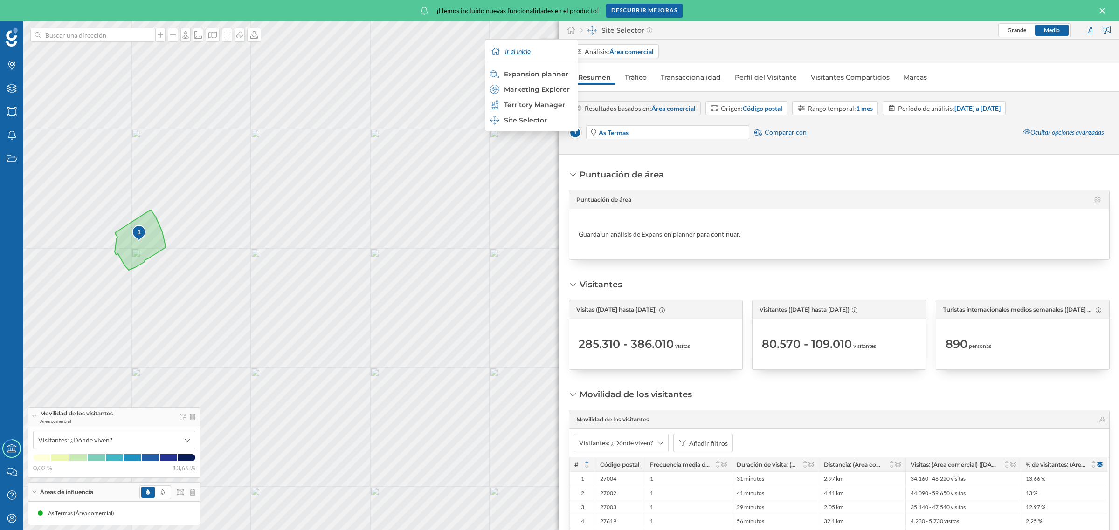
click at [519, 51] on div "Ir al Inicio" at bounding box center [532, 51] width 88 height 23
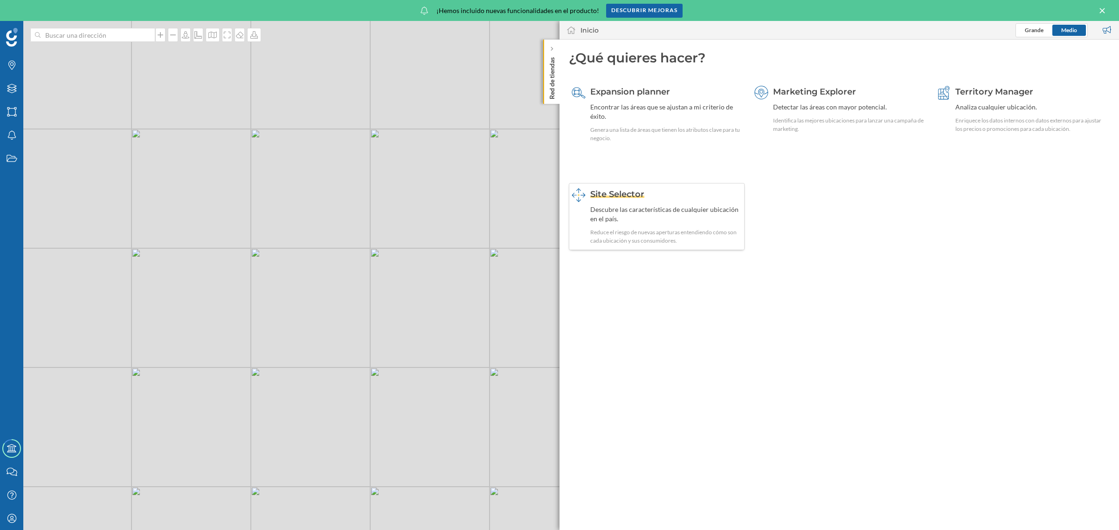
click at [598, 192] on span "Site Selector" at bounding box center [617, 194] width 54 height 10
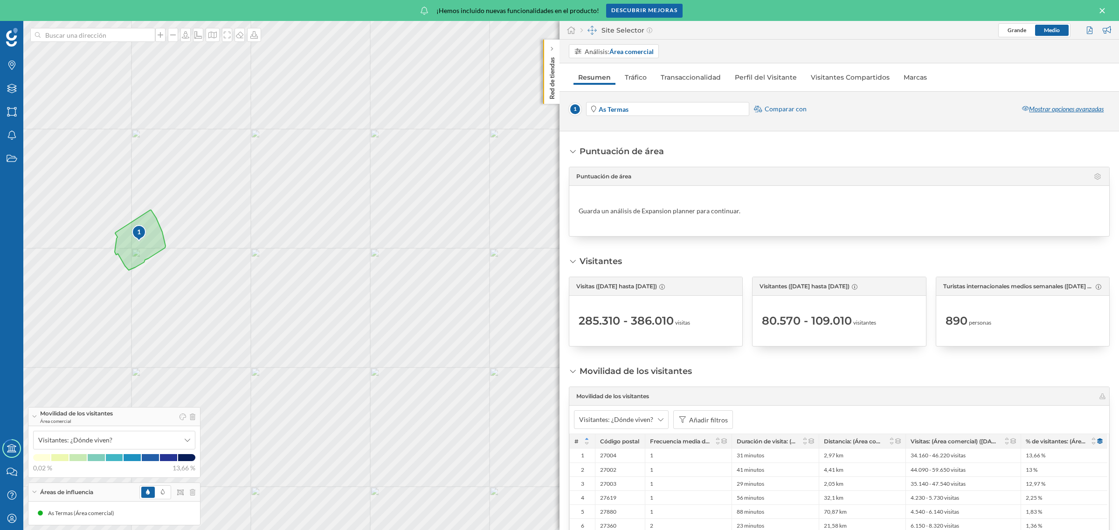
click at [1058, 108] on div "Mostrar opciones avanzadas" at bounding box center [1063, 109] width 94 height 14
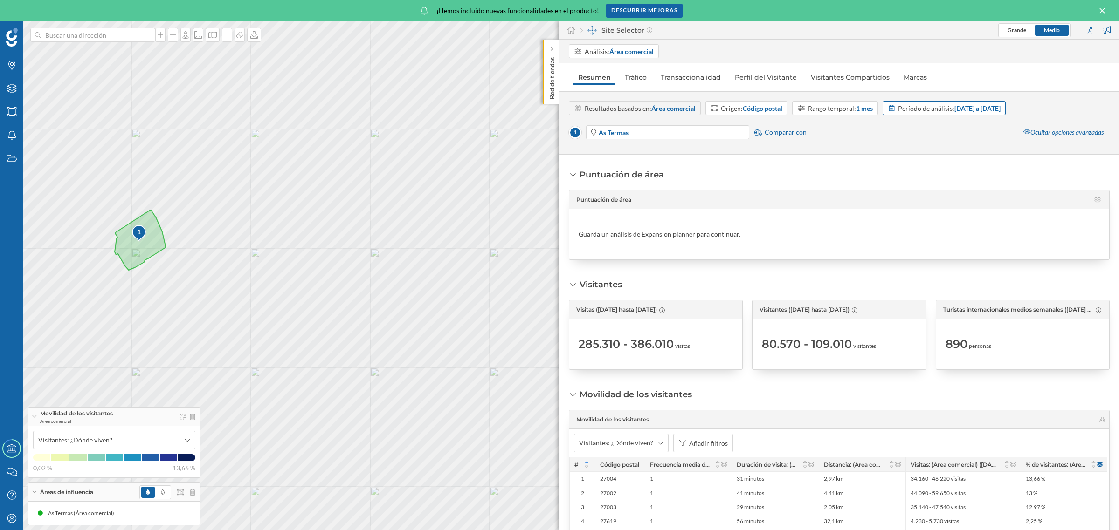
click at [933, 111] on div "Período de análisis: [DATE] a [DATE]" at bounding box center [949, 108] width 103 height 10
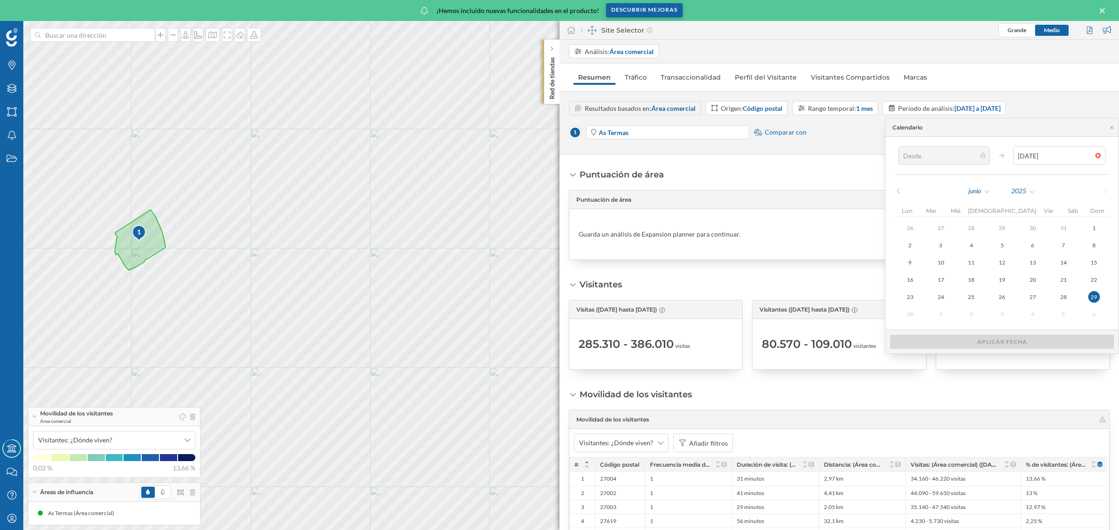
click at [637, 9] on div "Descubrir mejoras" at bounding box center [644, 10] width 76 height 14
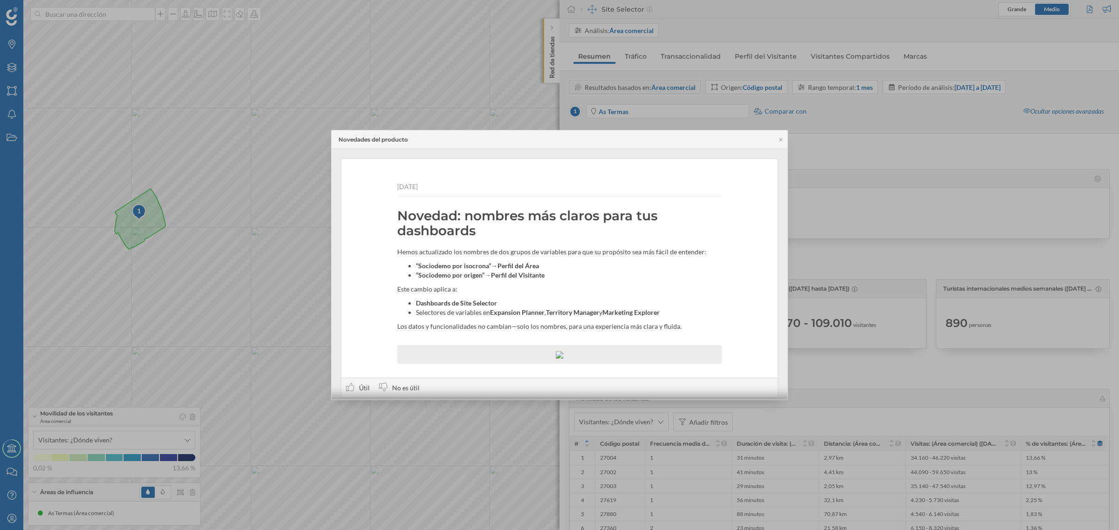
scroll to position [17, 0]
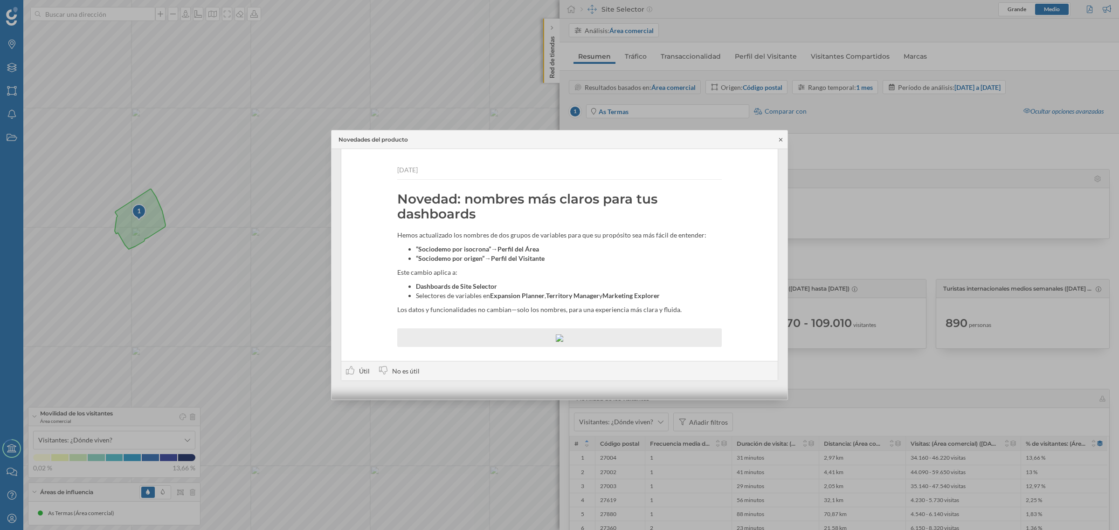
click at [781, 140] on icon at bounding box center [780, 139] width 3 height 3
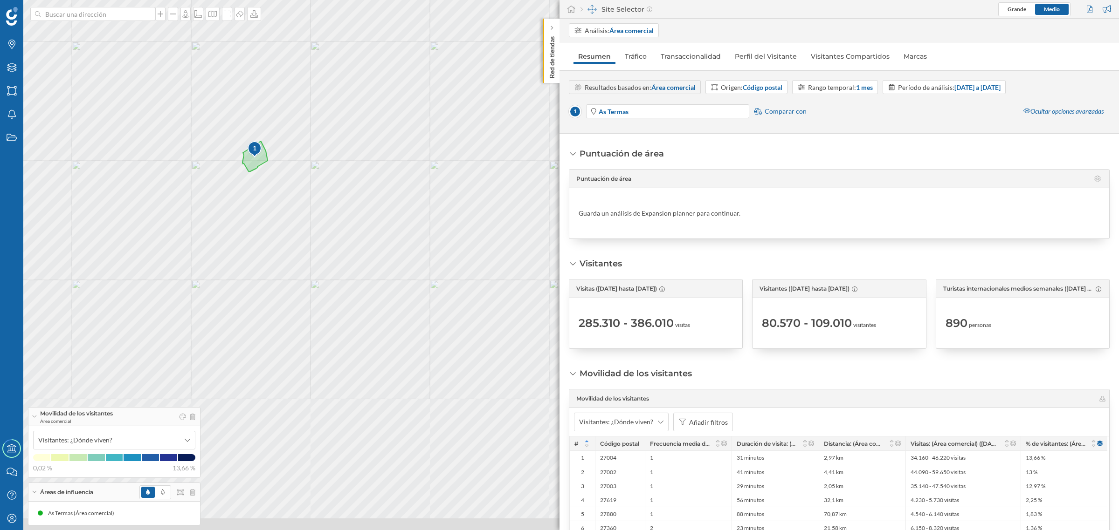
drag, startPoint x: 420, startPoint y: 343, endPoint x: 331, endPoint y: 201, distance: 167.3
click at [331, 201] on div "1 © Mapbox © OpenStreetMap Improve this map" at bounding box center [559, 265] width 1119 height 530
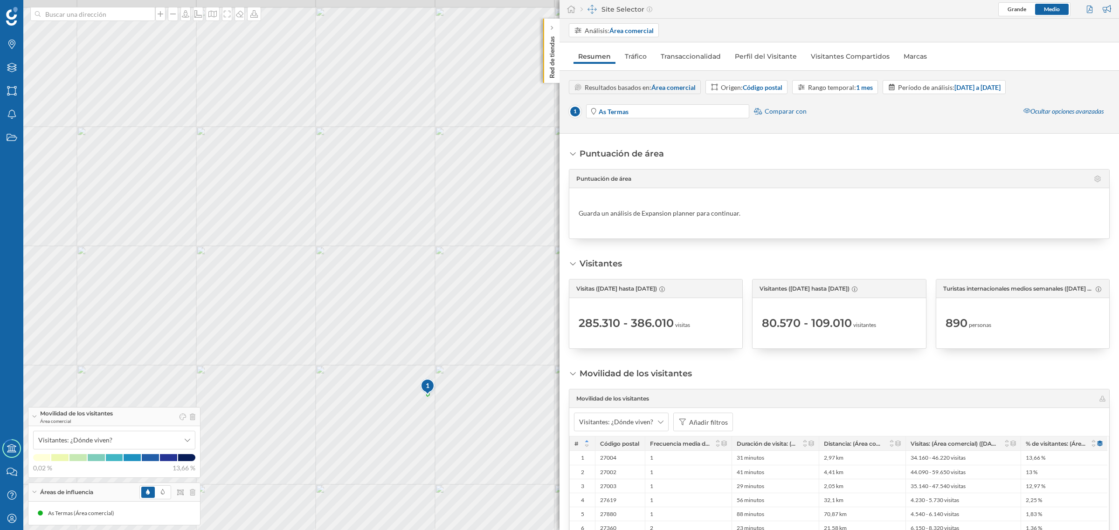
drag, startPoint x: 339, startPoint y: 357, endPoint x: 355, endPoint y: 445, distance: 90.0
click at [355, 445] on div "1 © Mapbox © OpenStreetMap Improve this map" at bounding box center [559, 265] width 1119 height 530
drag, startPoint x: 262, startPoint y: 367, endPoint x: 198, endPoint y: 239, distance: 143.2
click at [198, 239] on div "1 © Mapbox © OpenStreetMap Improve this map" at bounding box center [559, 265] width 1119 height 530
drag, startPoint x: 453, startPoint y: 260, endPoint x: 376, endPoint y: 399, distance: 159.4
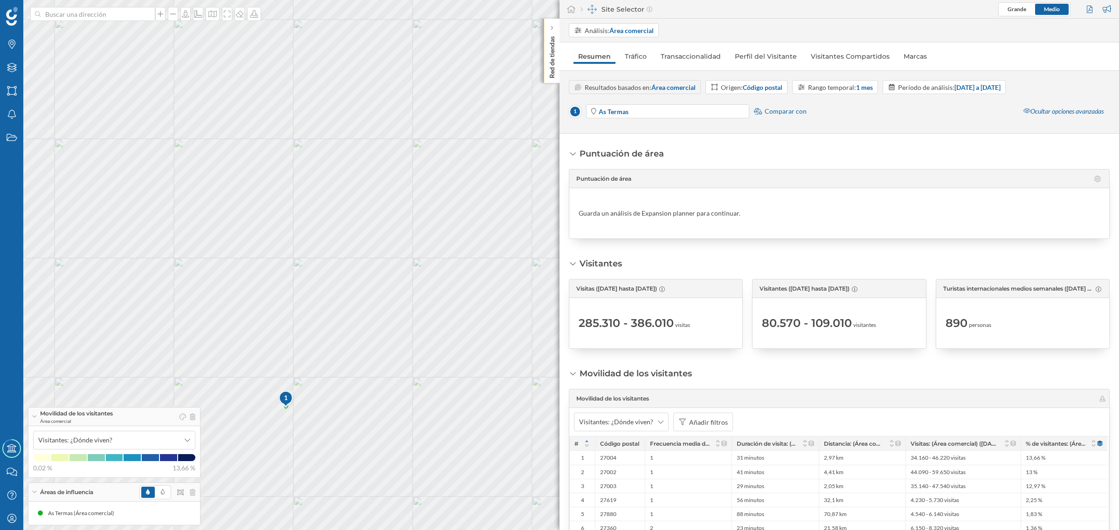
click at [376, 399] on div "1 © Mapbox © OpenStreetMap Improve this map" at bounding box center [559, 265] width 1119 height 530
